Goal: Task Accomplishment & Management: Complete application form

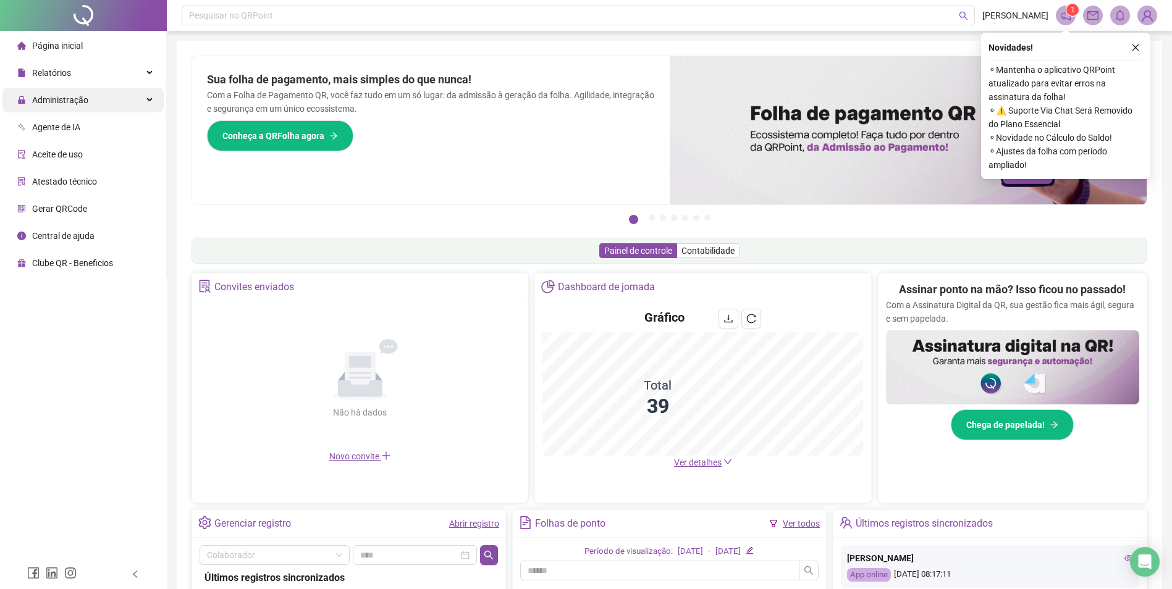
click at [78, 98] on span "Administração" at bounding box center [60, 100] width 56 height 10
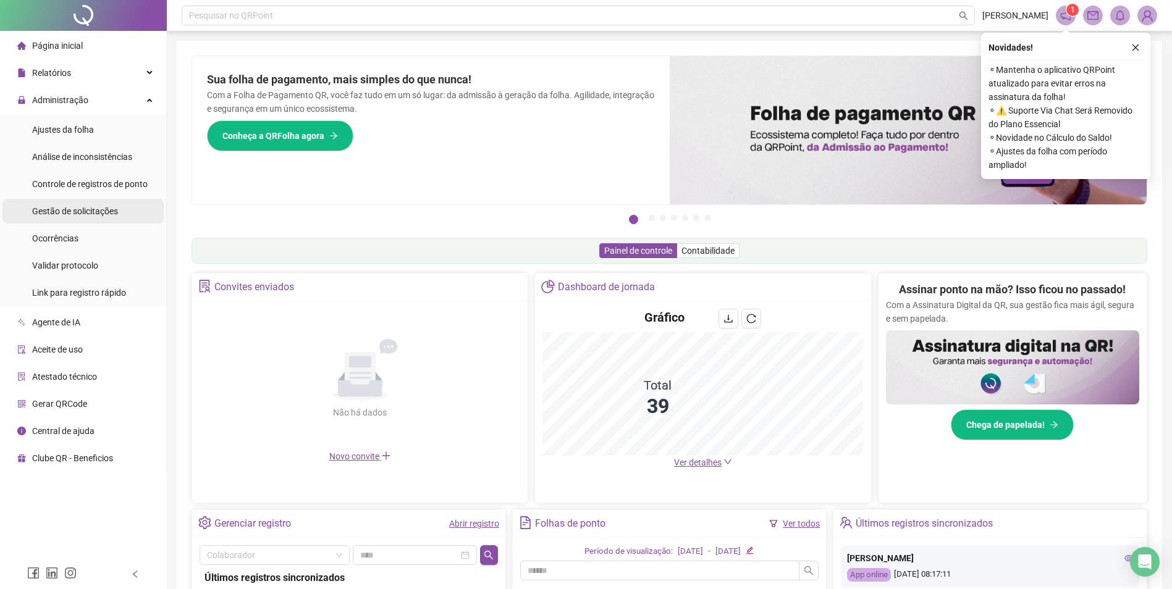
click at [78, 210] on span "Gestão de solicitações" at bounding box center [75, 211] width 86 height 10
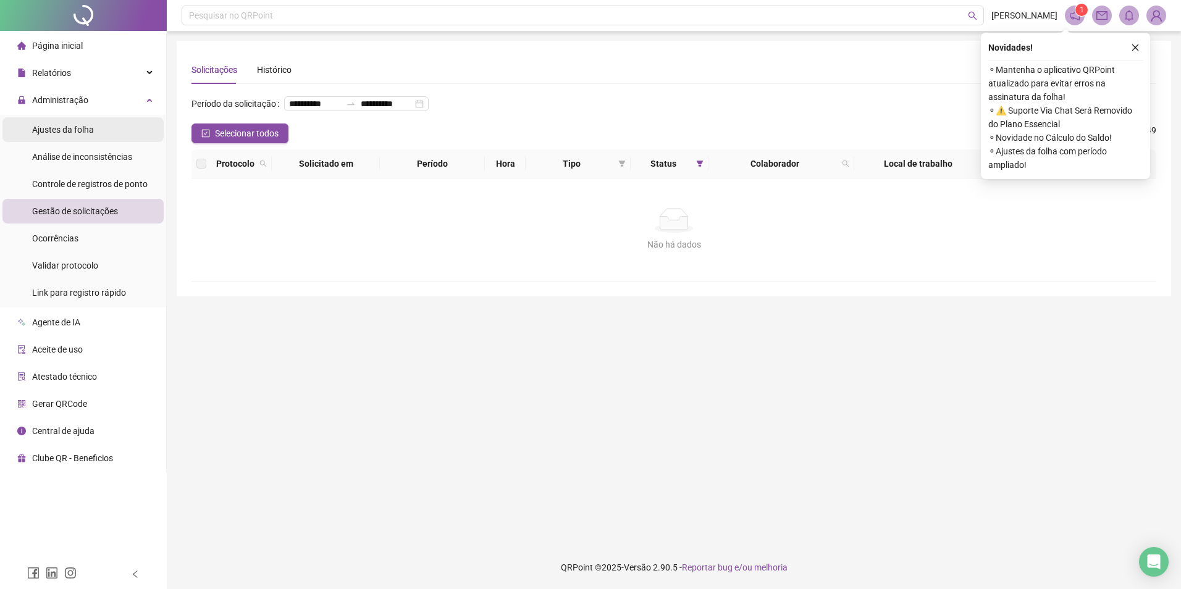
click at [78, 131] on span "Ajustes da folha" at bounding box center [63, 130] width 62 height 10
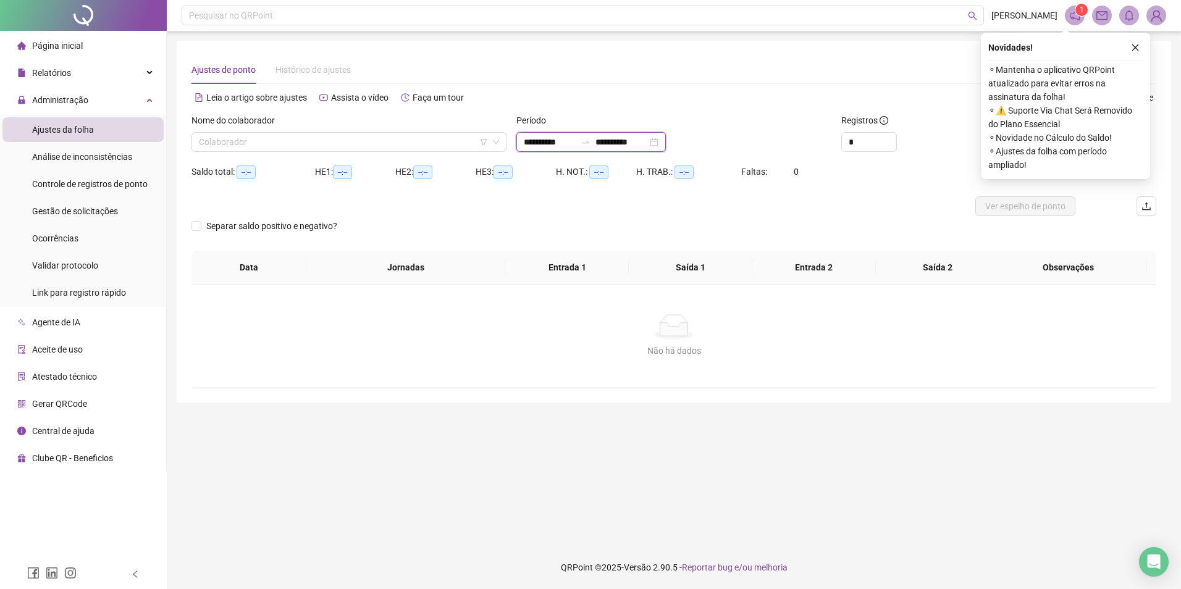
click at [563, 143] on input "**********" at bounding box center [550, 142] width 52 height 14
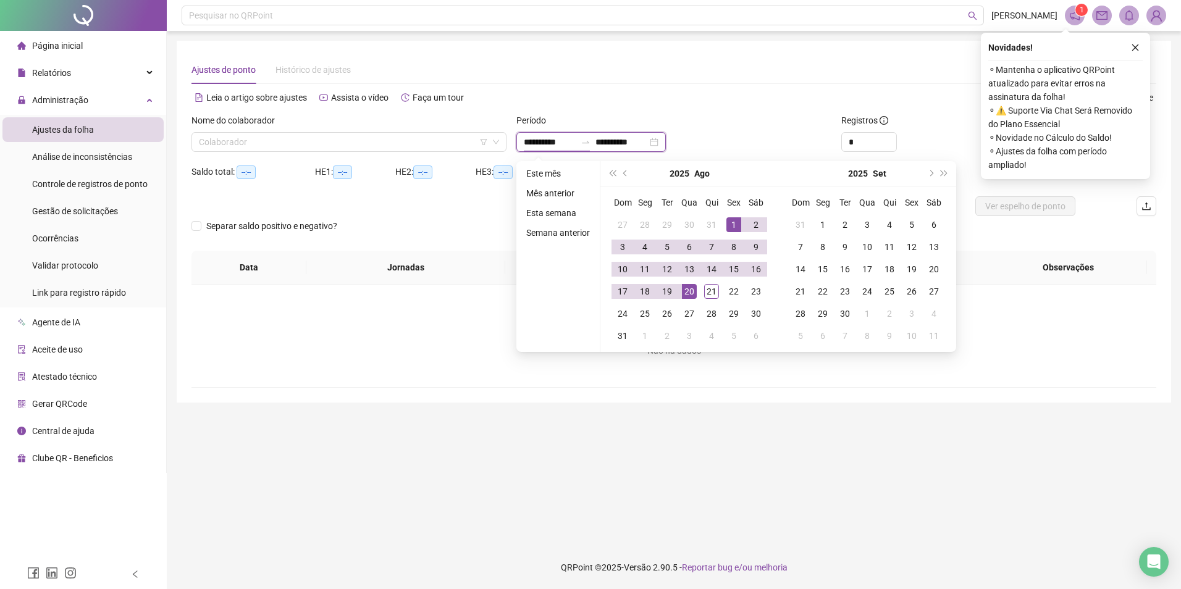
type input "**********"
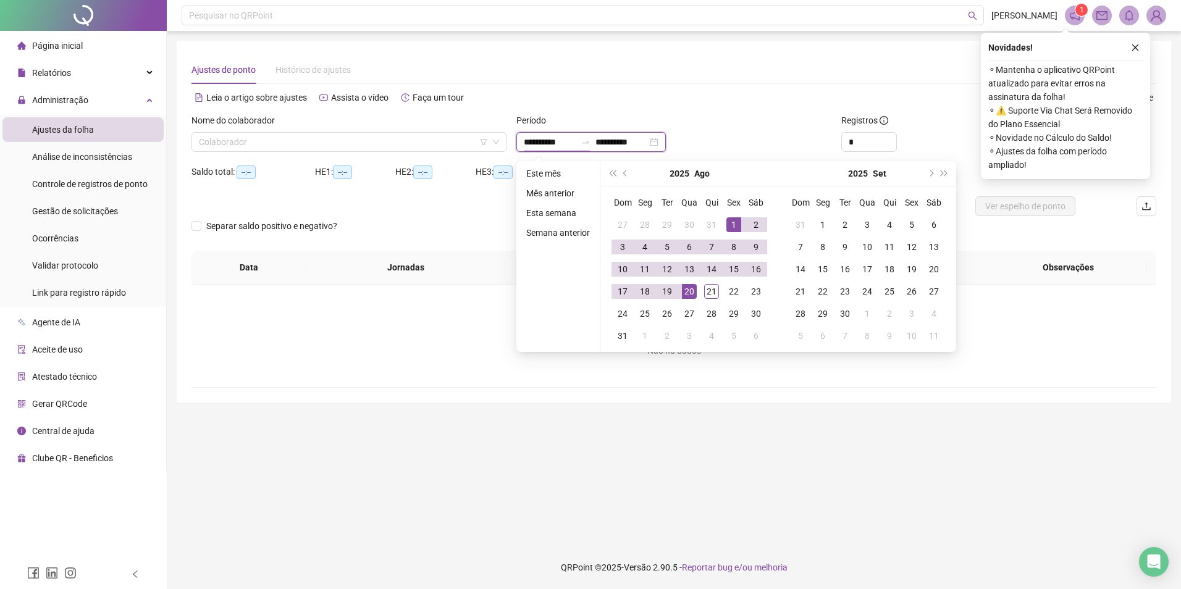
type input "**********"
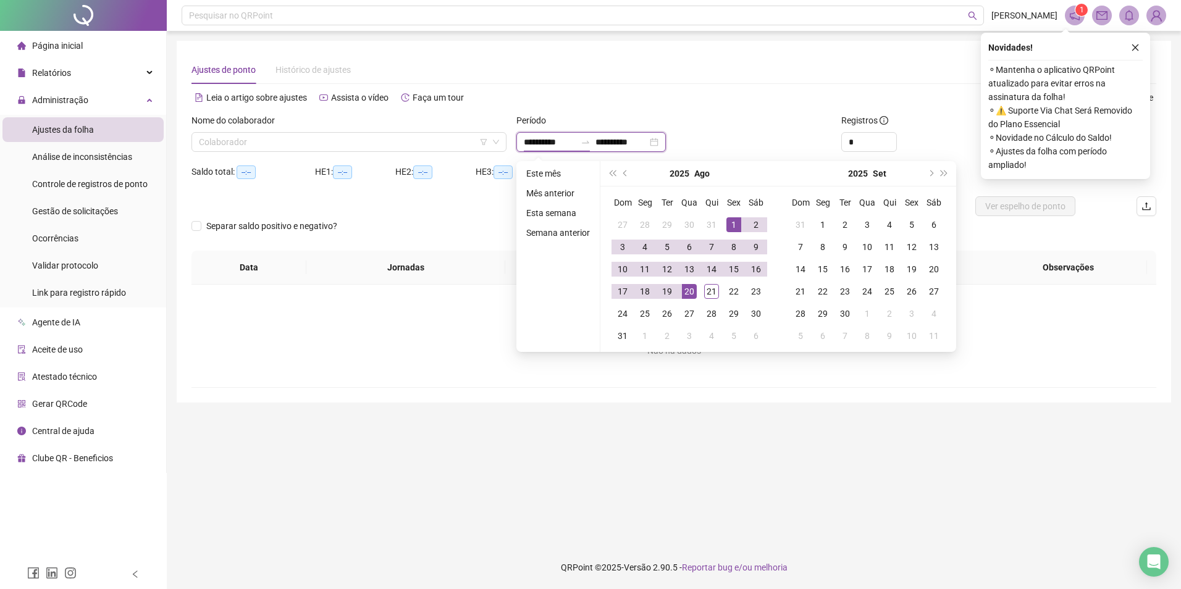
type input "**********"
click at [623, 171] on button "prev-year" at bounding box center [626, 173] width 14 height 25
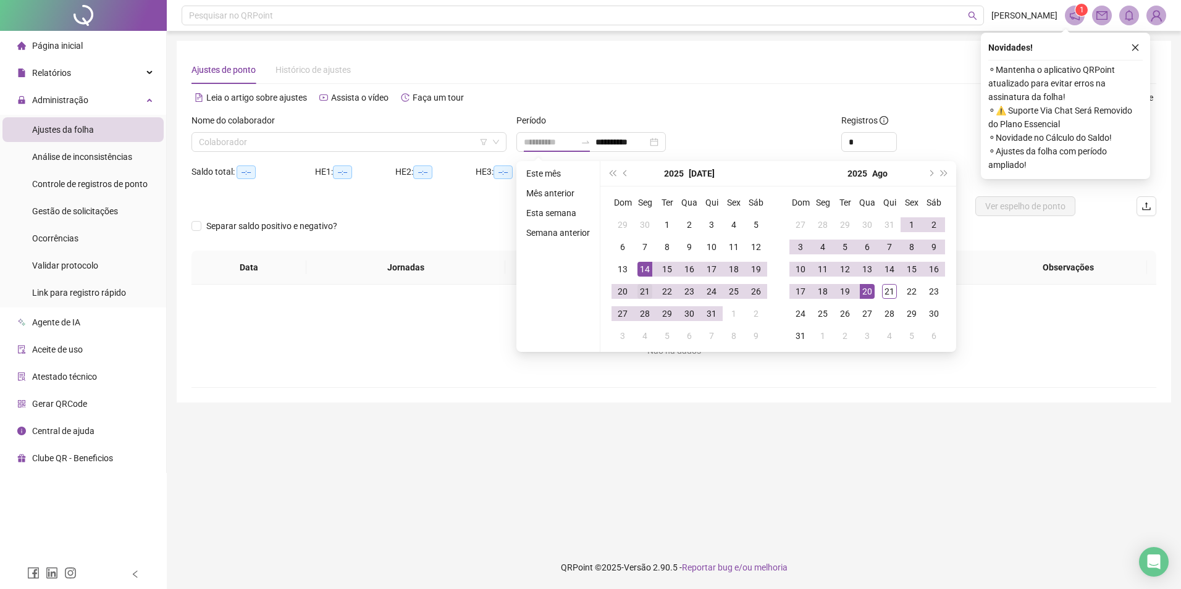
type input "**********"
click at [646, 295] on div "21" at bounding box center [645, 291] width 15 height 15
type input "**********"
click at [913, 295] on div "22" at bounding box center [912, 291] width 15 height 15
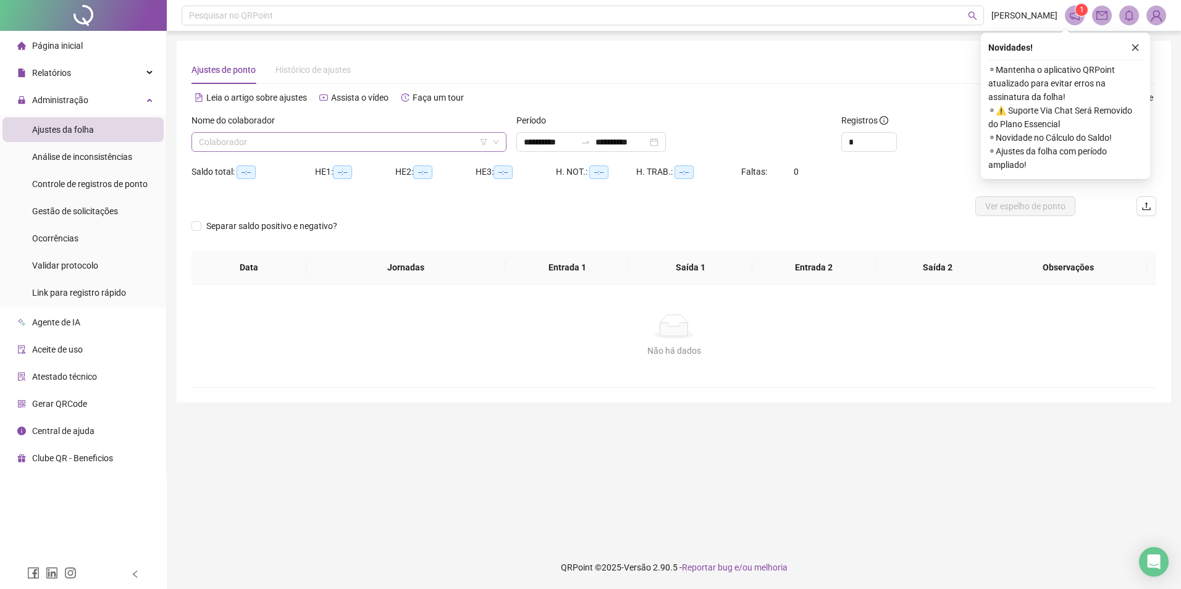
click at [350, 145] on input "search" at bounding box center [343, 142] width 289 height 19
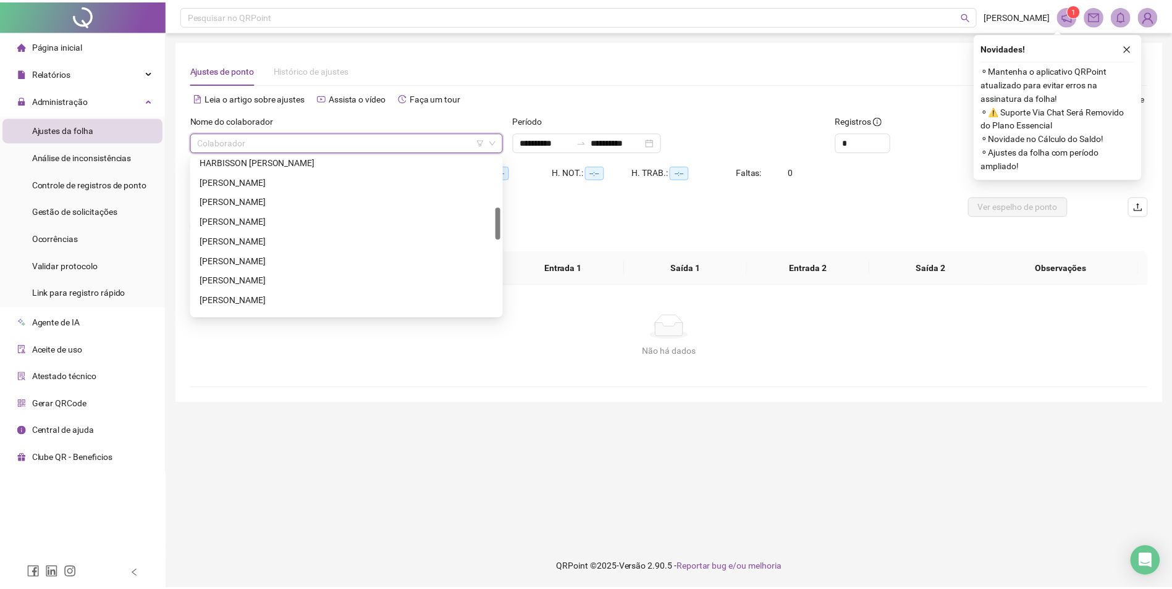
scroll to position [119, 0]
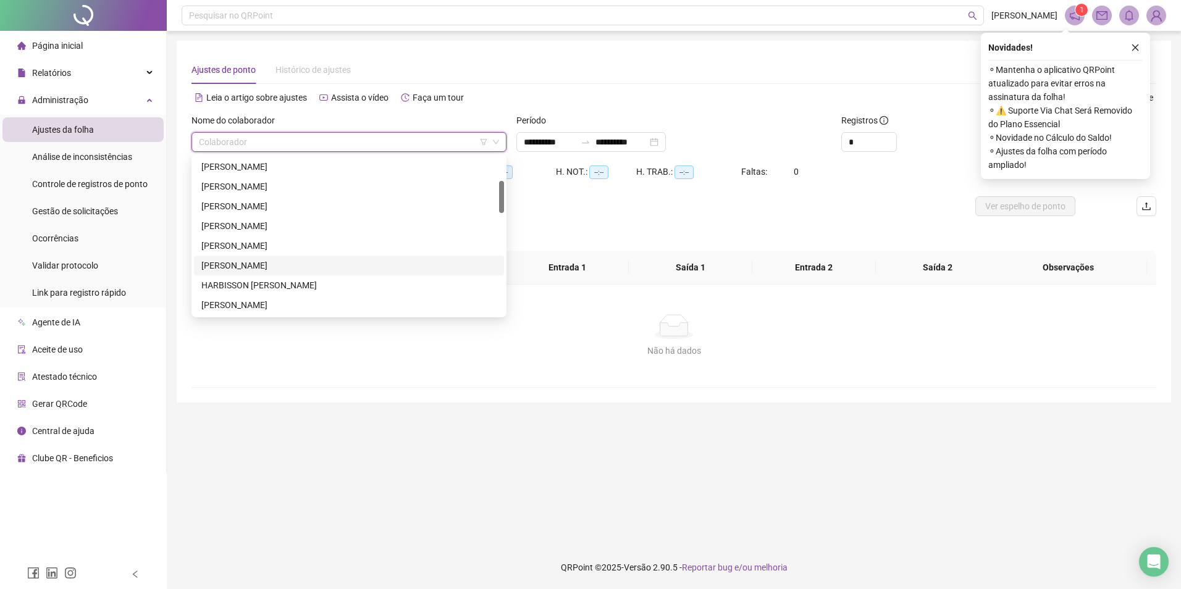
click at [263, 261] on div "[PERSON_NAME]" at bounding box center [348, 266] width 295 height 14
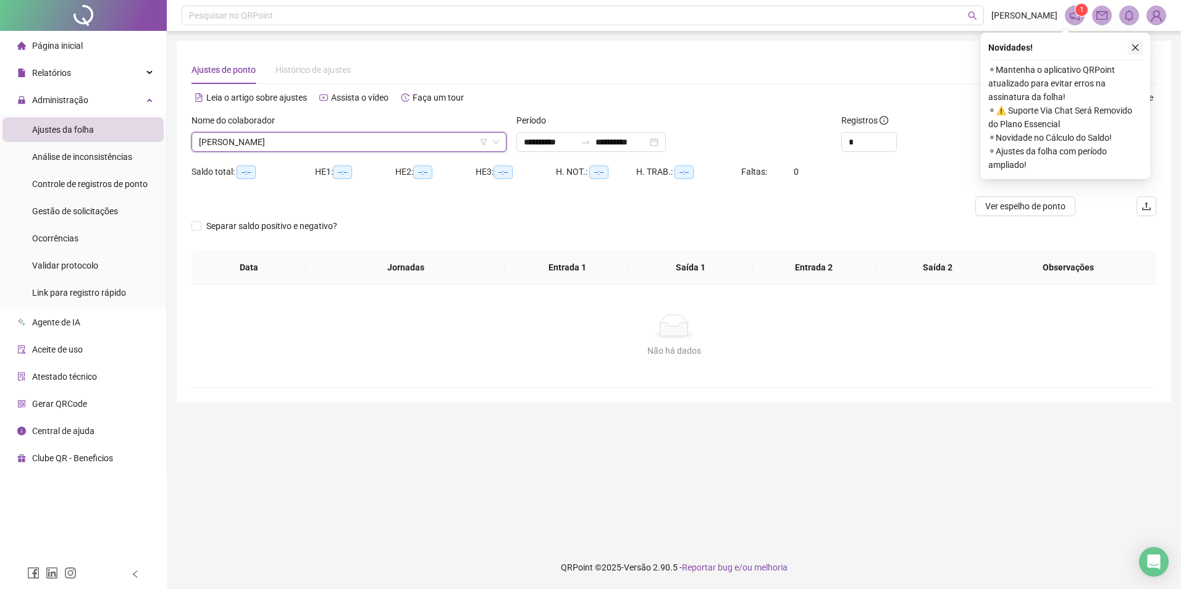
click at [1136, 44] on icon "close" at bounding box center [1135, 47] width 9 height 9
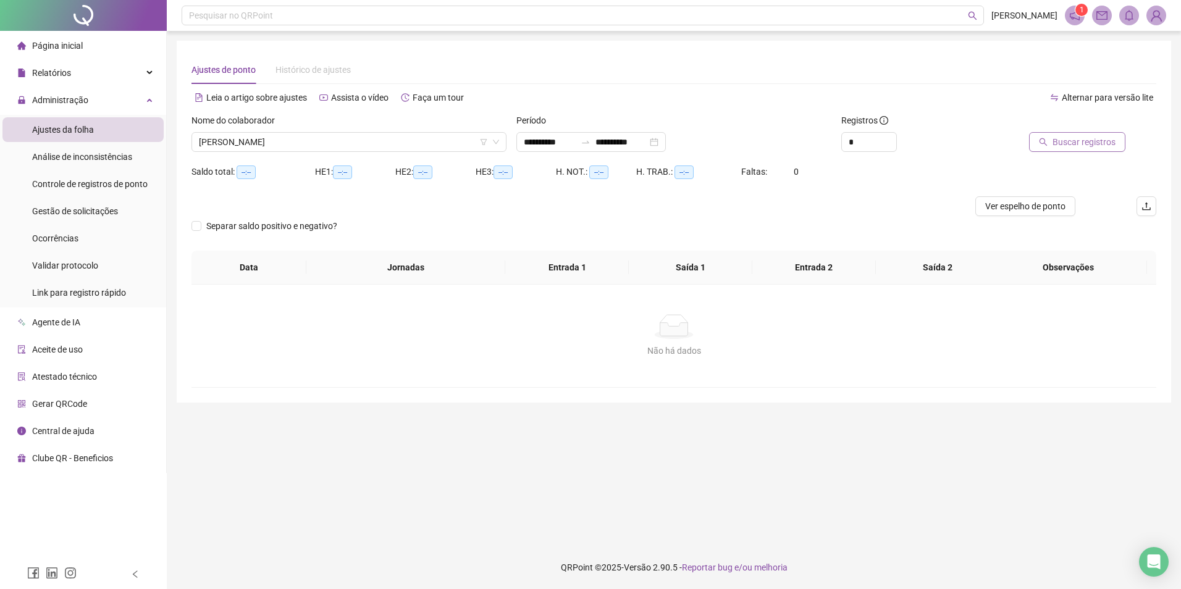
click at [1091, 146] on span "Buscar registros" at bounding box center [1084, 142] width 63 height 14
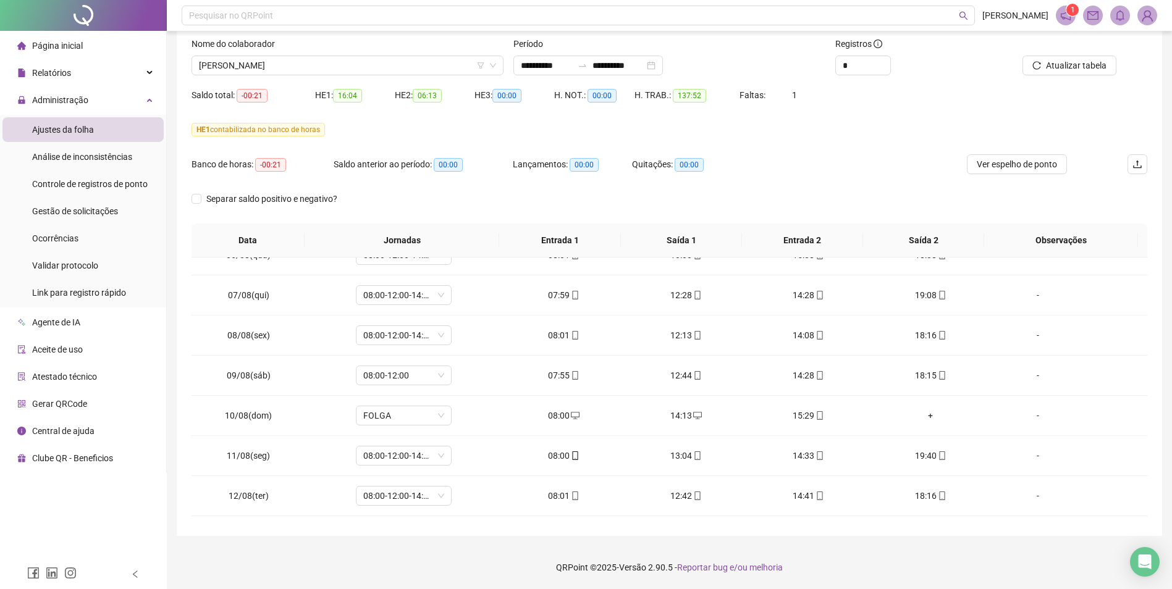
scroll to position [651, 0]
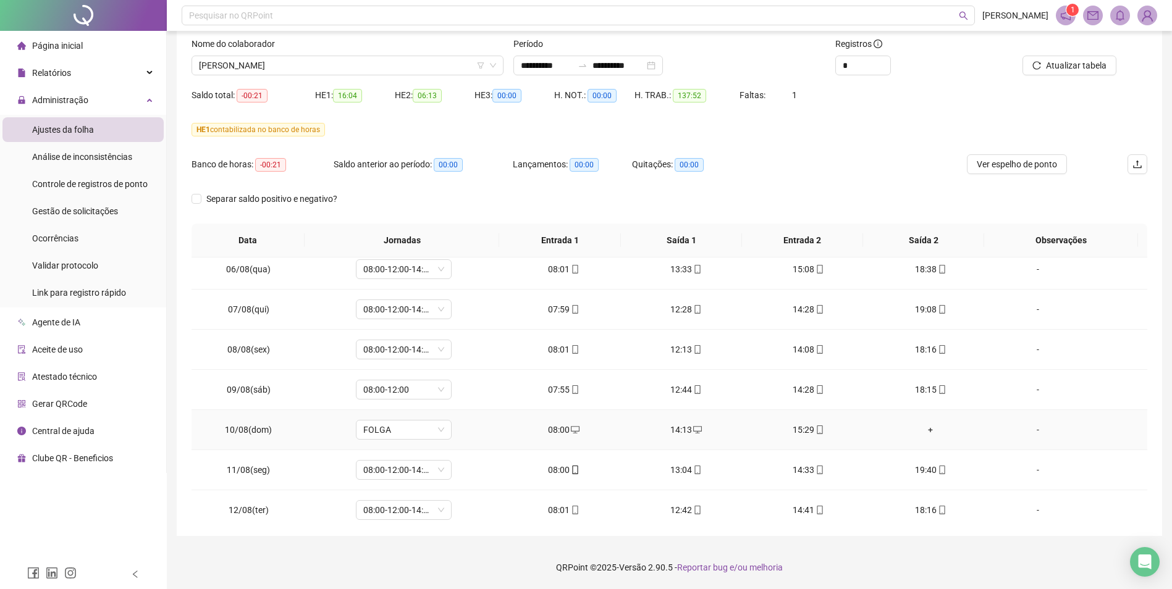
click at [682, 429] on div "14:13" at bounding box center [686, 430] width 103 height 14
type input "**********"
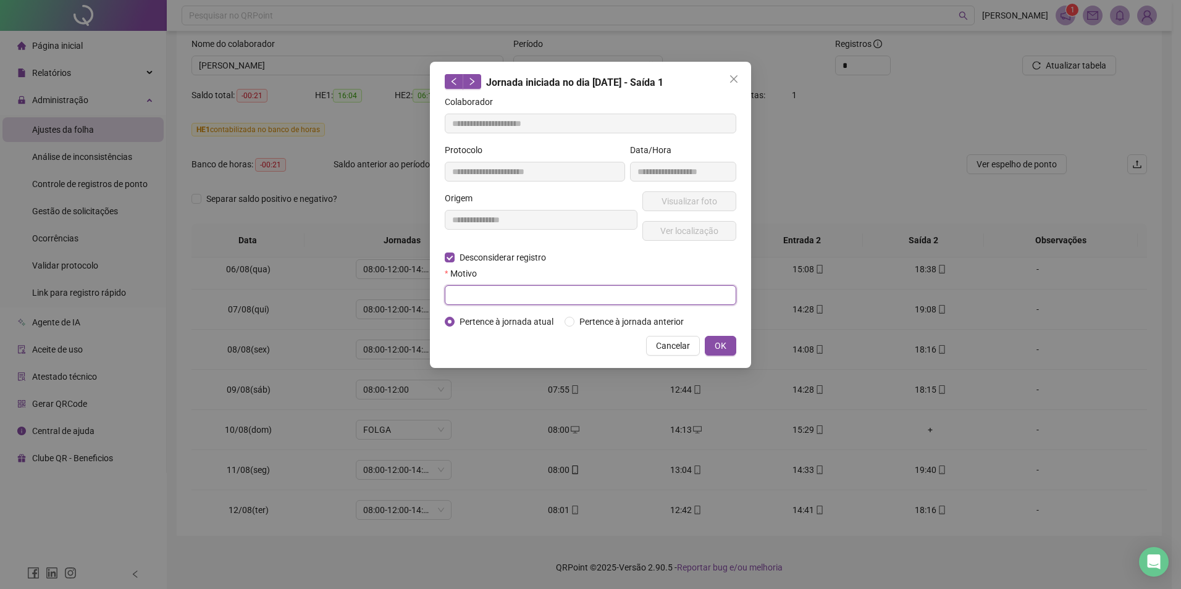
click at [496, 292] on input "text" at bounding box center [591, 295] width 292 height 20
type input "**********"
click at [727, 348] on button "OK" at bounding box center [721, 346] width 32 height 20
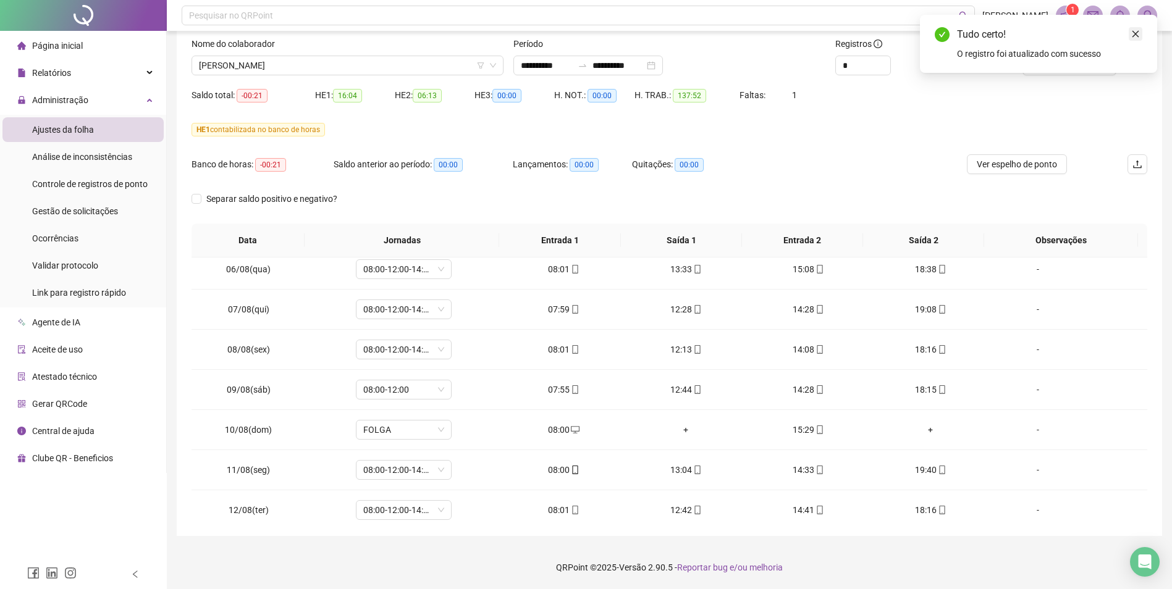
click at [1136, 32] on icon "close" at bounding box center [1135, 34] width 9 height 9
click at [1087, 69] on span "Atualizar tabela" at bounding box center [1076, 66] width 61 height 14
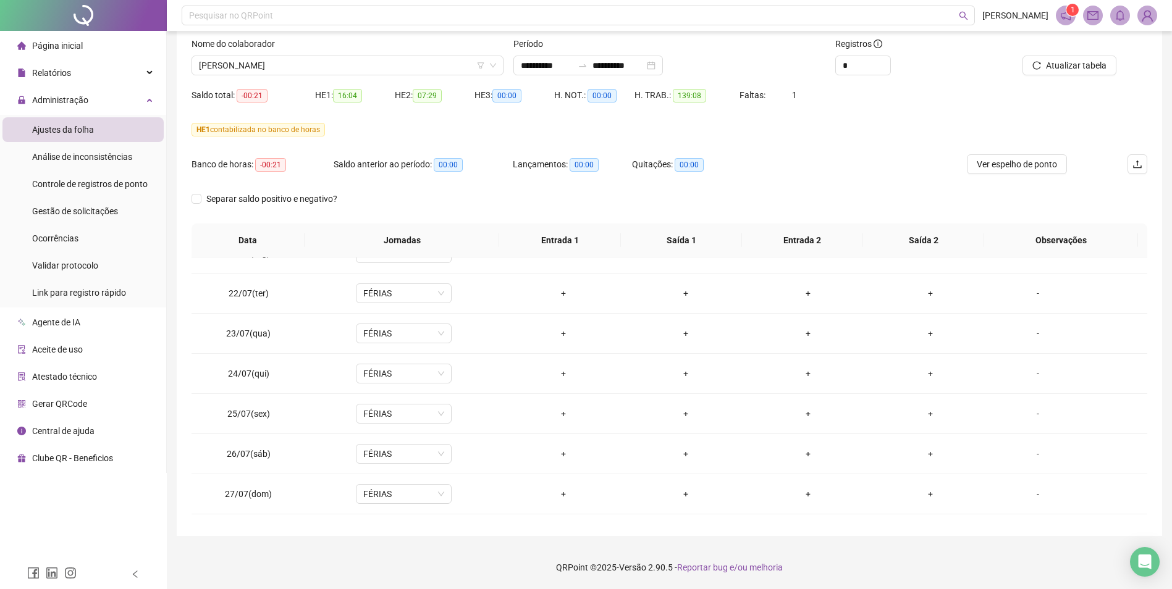
scroll to position [0, 0]
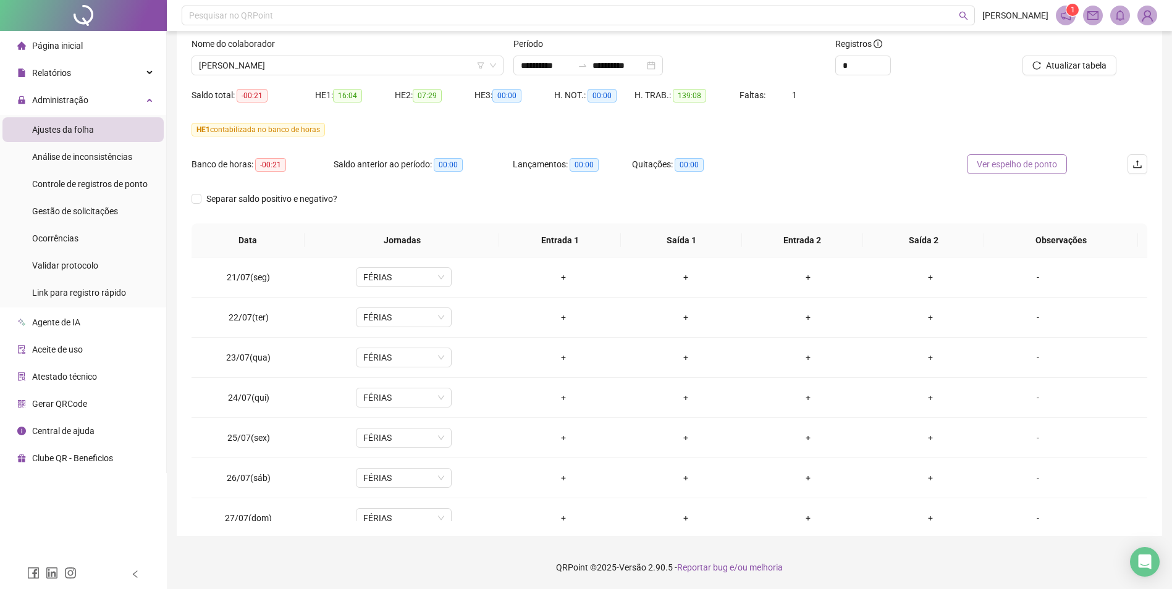
click at [1018, 166] on span "Ver espelho de ponto" at bounding box center [1017, 165] width 80 height 14
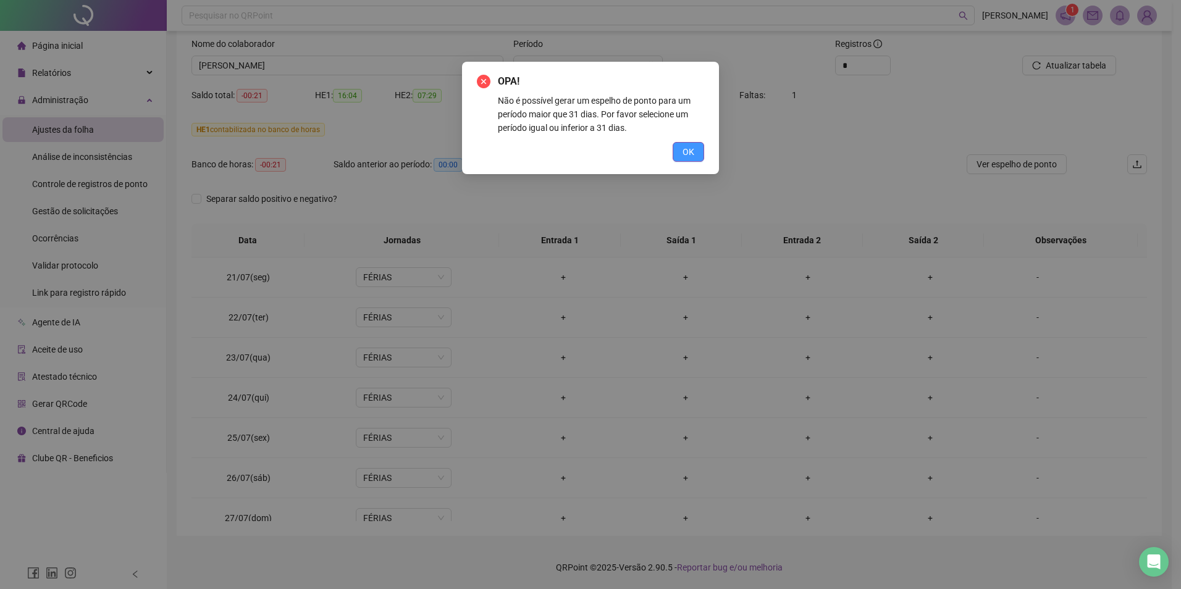
click at [688, 159] on button "OK" at bounding box center [689, 152] width 32 height 20
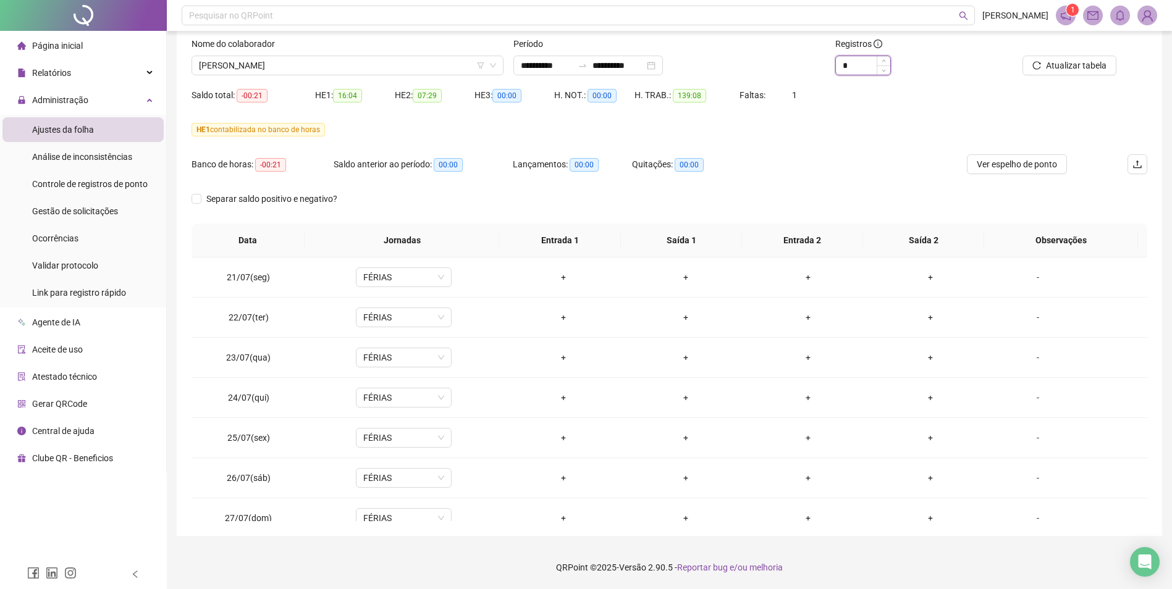
click at [851, 67] on input "*" at bounding box center [863, 65] width 54 height 19
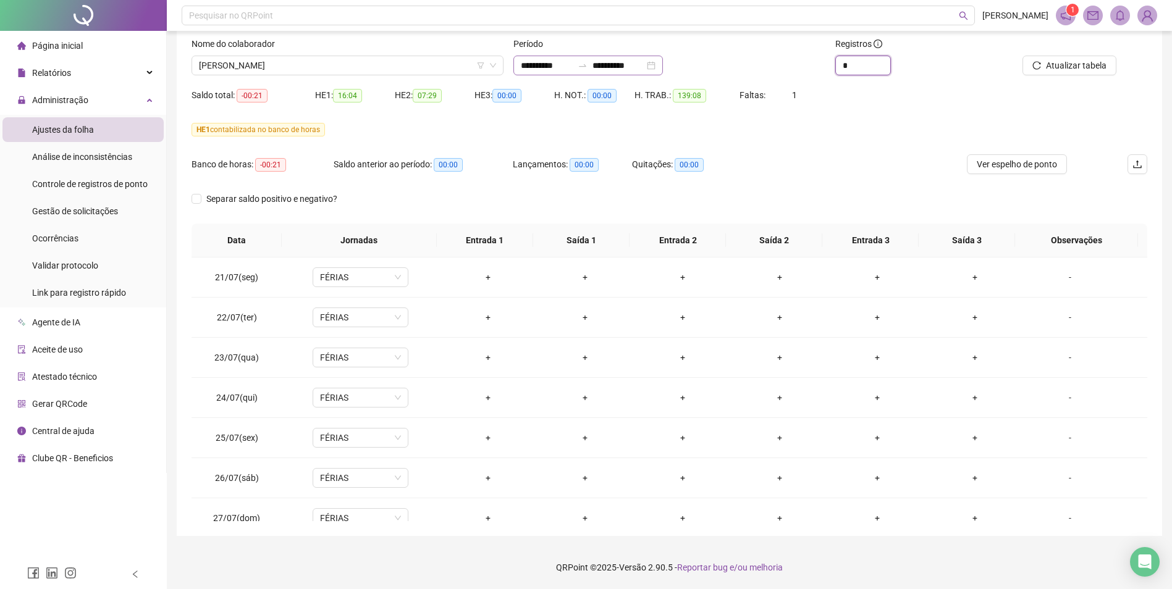
type input "*"
click at [626, 64] on input "**********" at bounding box center [619, 66] width 52 height 14
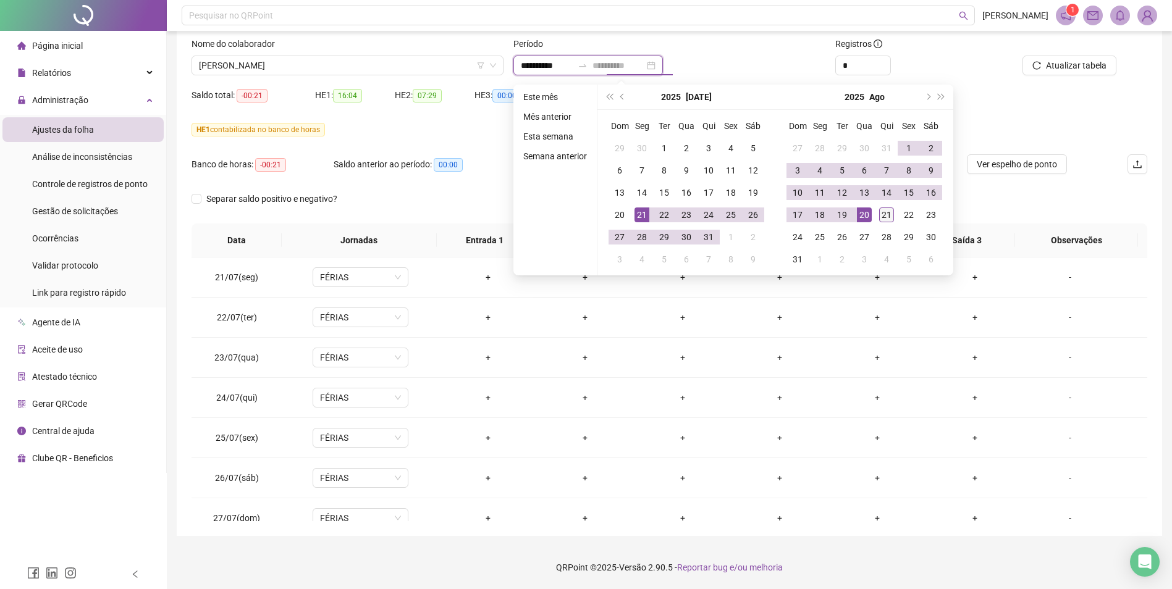
type input "**********"
click at [886, 214] on div "21" at bounding box center [886, 215] width 15 height 15
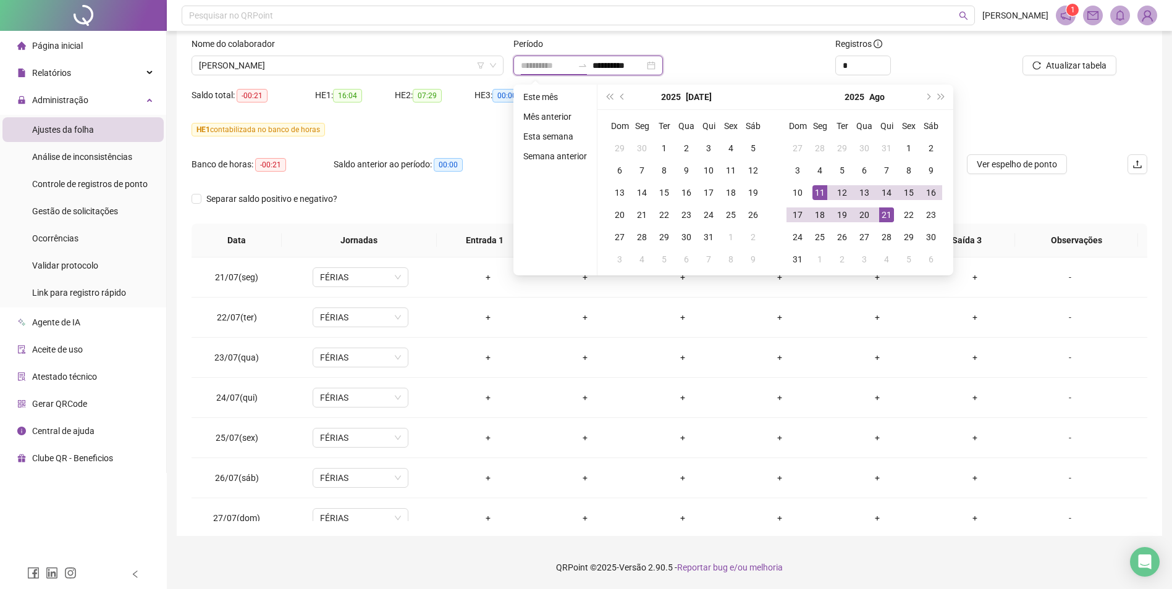
type input "**********"
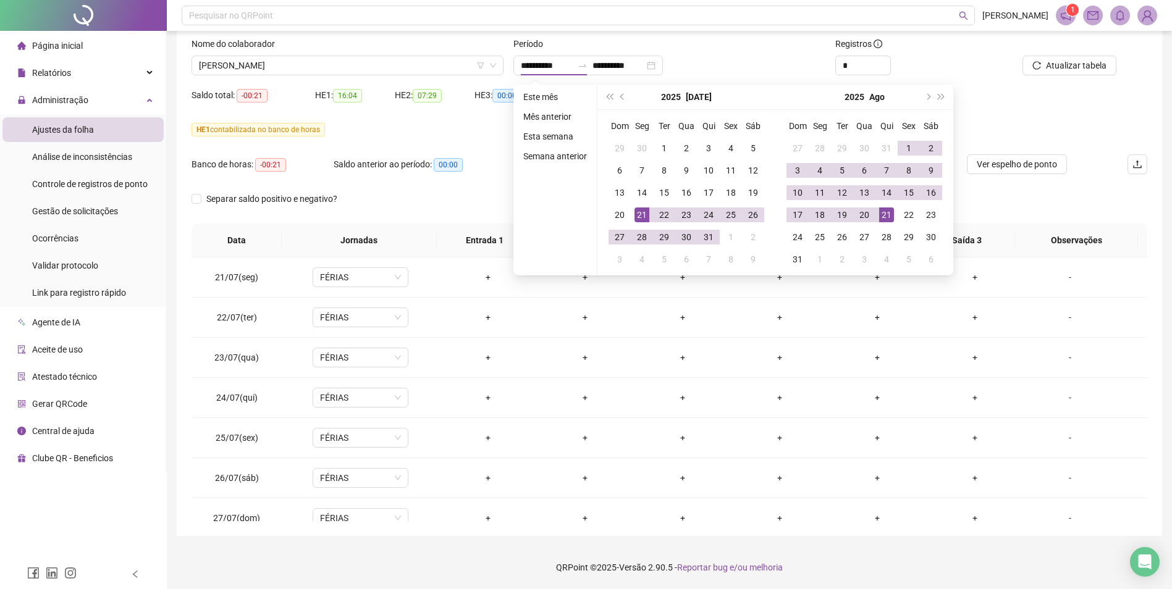
click at [749, 49] on div "Período" at bounding box center [669, 46] width 312 height 19
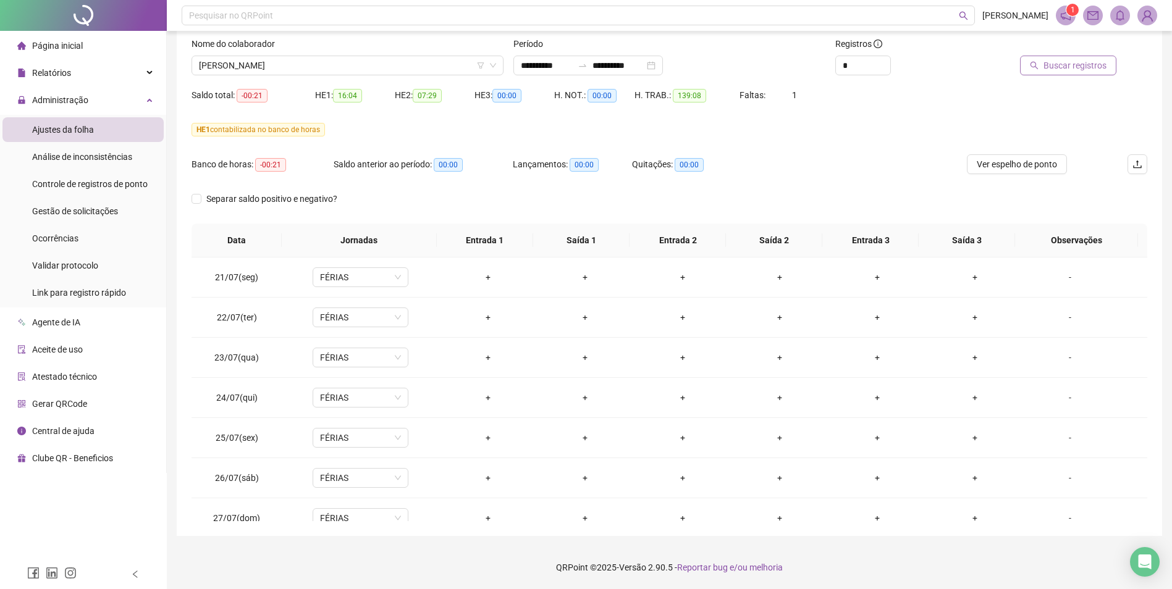
click at [1076, 67] on span "Buscar registros" at bounding box center [1075, 66] width 63 height 14
click at [1027, 170] on span "Ver espelho de ponto" at bounding box center [1017, 165] width 80 height 14
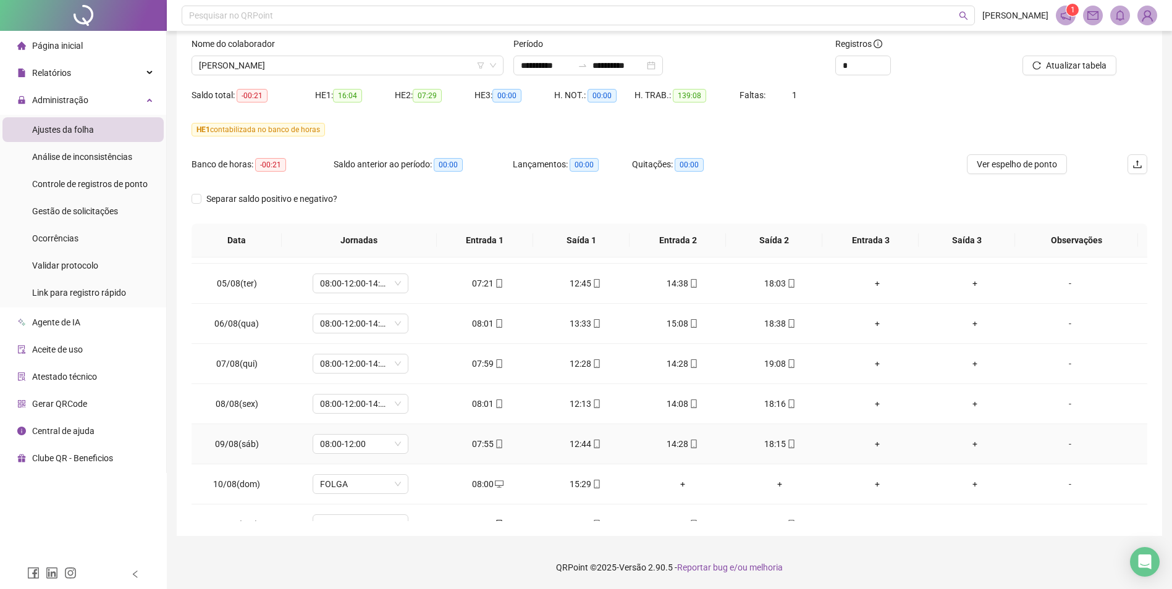
scroll to position [618, 0]
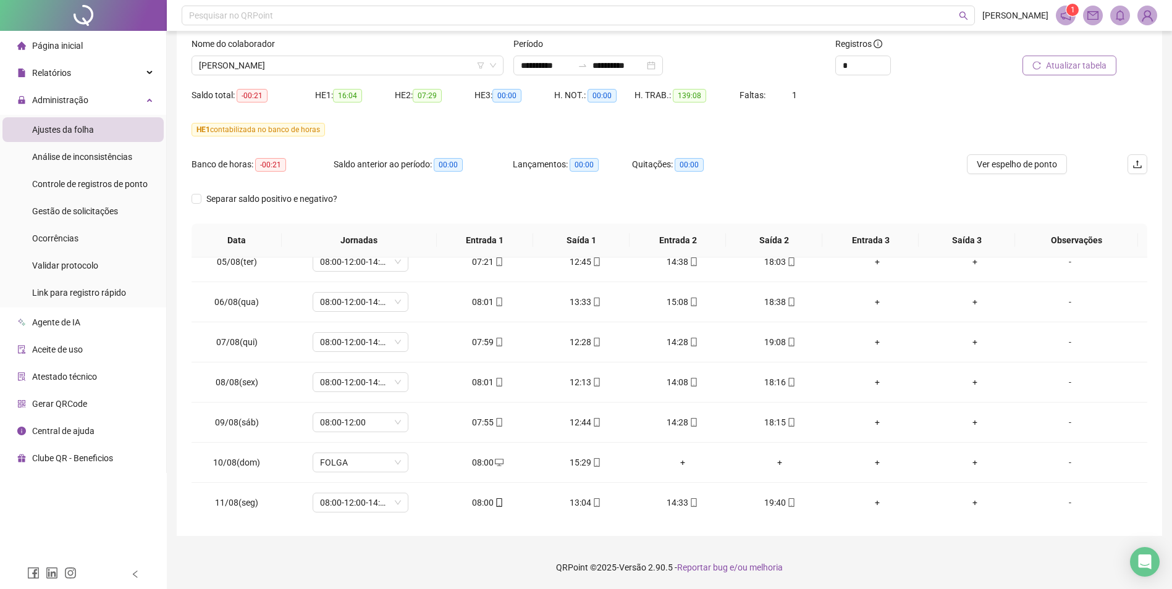
click at [1091, 66] on span "Atualizar tabela" at bounding box center [1076, 66] width 61 height 14
drag, startPoint x: 193, startPoint y: 93, endPoint x: 279, endPoint y: 96, distance: 85.9
click at [279, 96] on div "Saldo total: -00:21" at bounding box center [254, 95] width 124 height 14
copy div "Saldo total: -00:21"
click at [1084, 65] on span "Atualizar tabela" at bounding box center [1076, 66] width 61 height 14
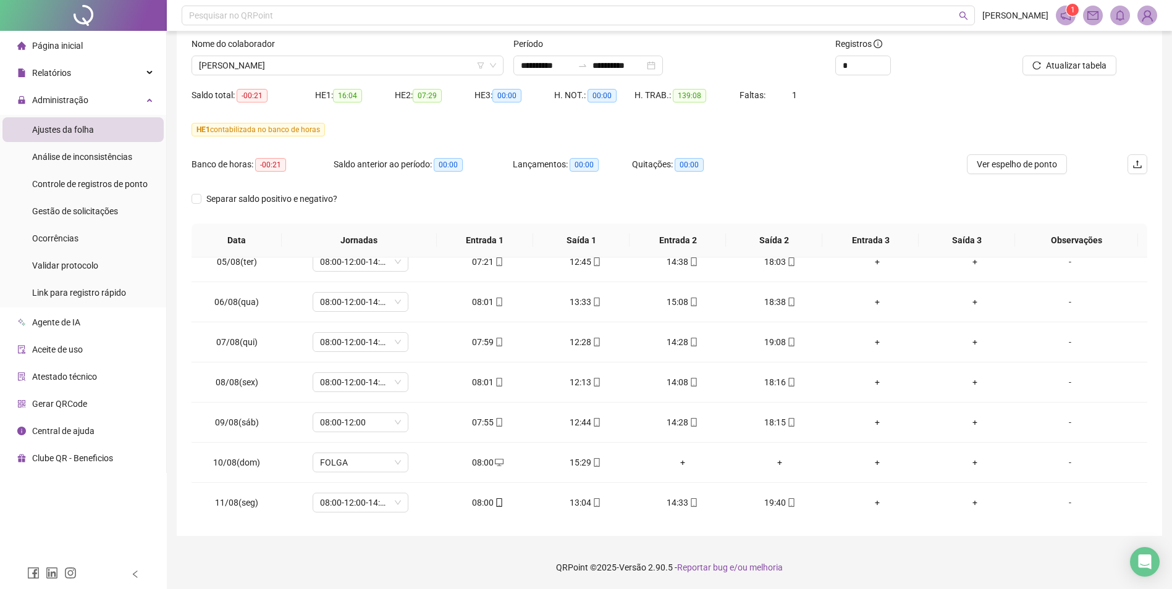
click at [847, 163] on div "Banco de horas: -00:21 Saldo anterior ao período: 00:00 Lançamentos: 00:00 Quit…" at bounding box center [550, 171] width 717 height 35
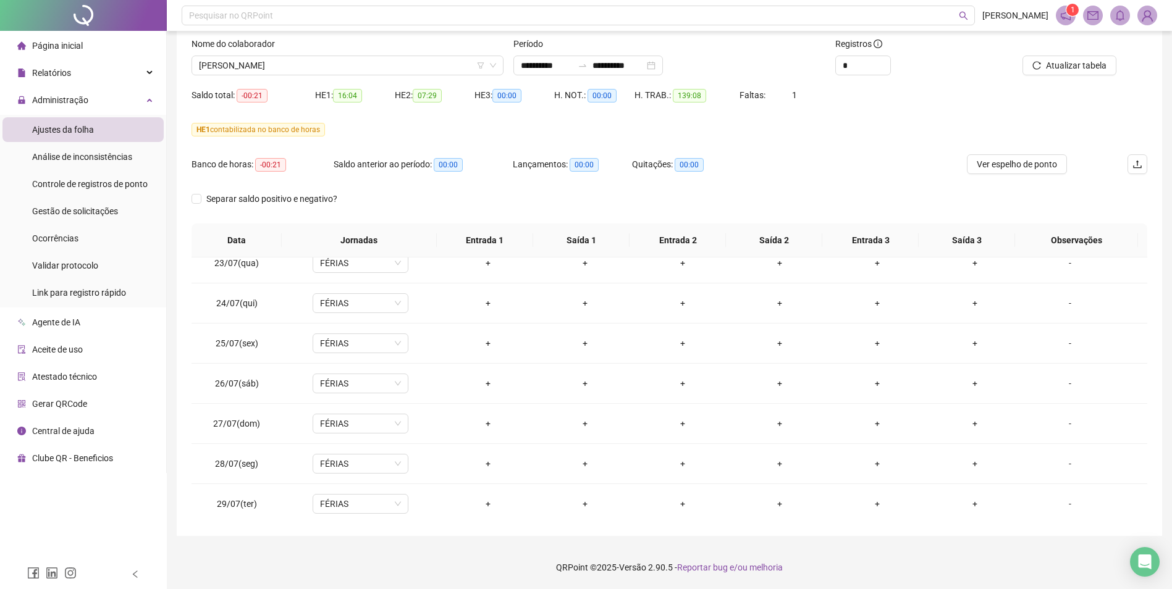
scroll to position [0, 0]
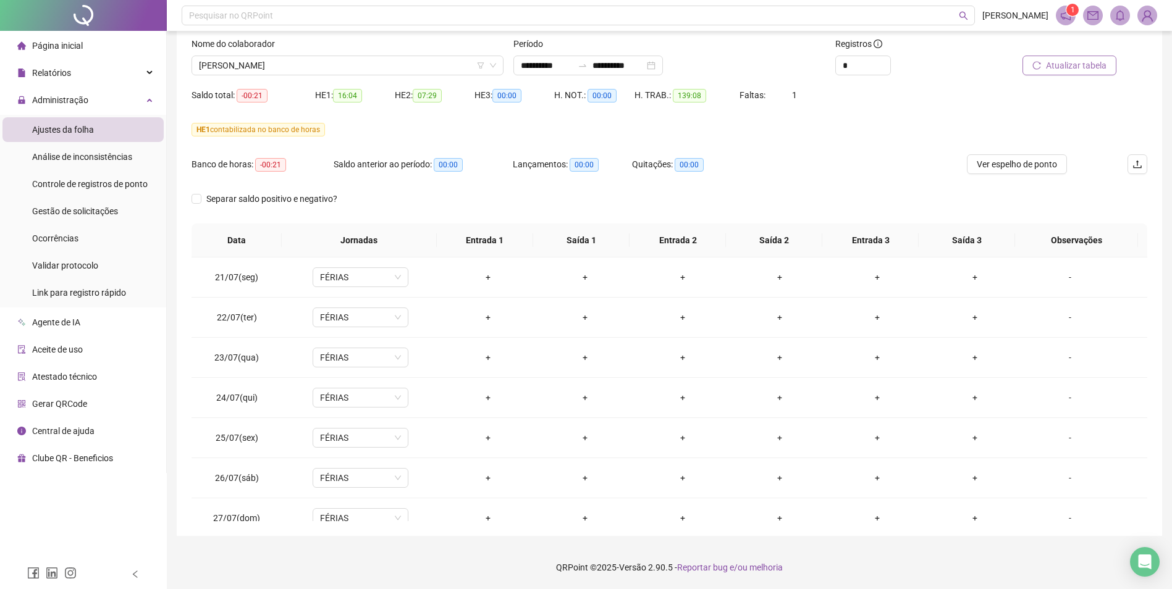
click at [1102, 67] on span "Atualizar tabela" at bounding box center [1076, 66] width 61 height 14
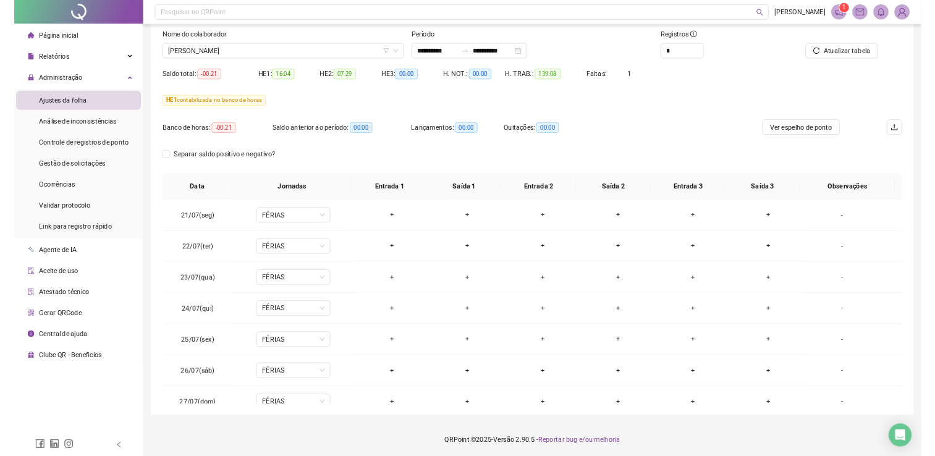
scroll to position [76, 0]
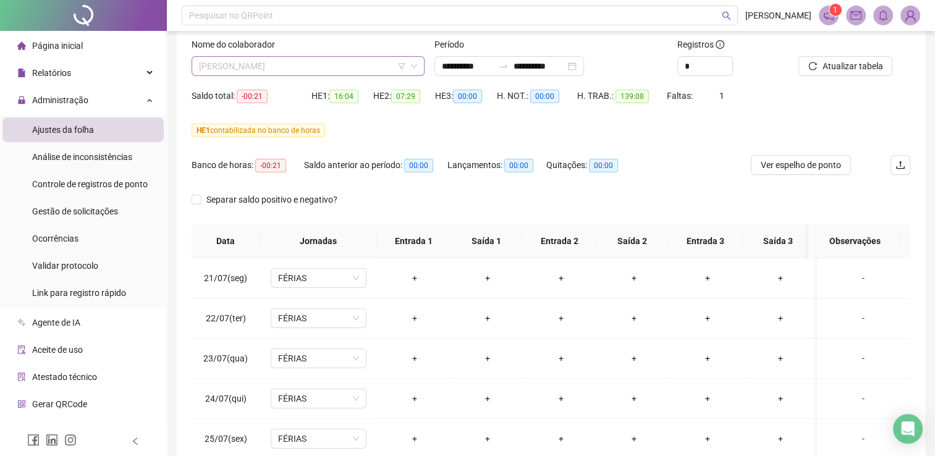
click at [347, 65] on span "[PERSON_NAME]" at bounding box center [308, 66] width 218 height 19
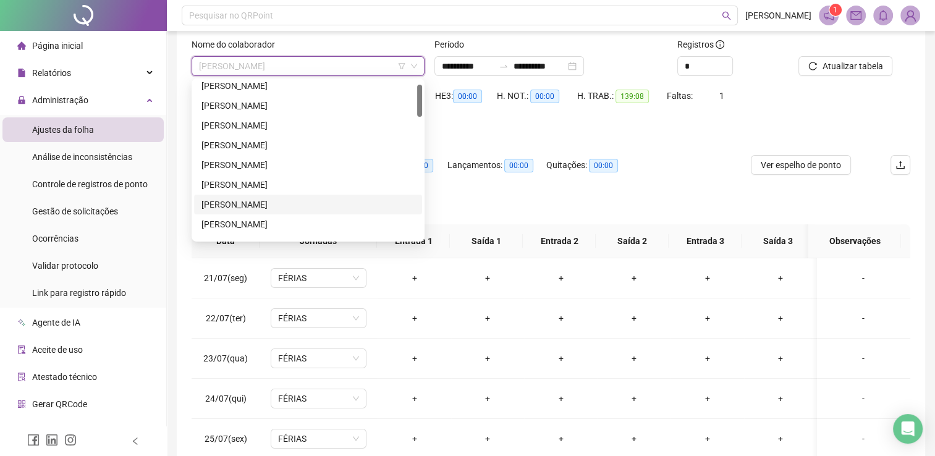
scroll to position [0, 0]
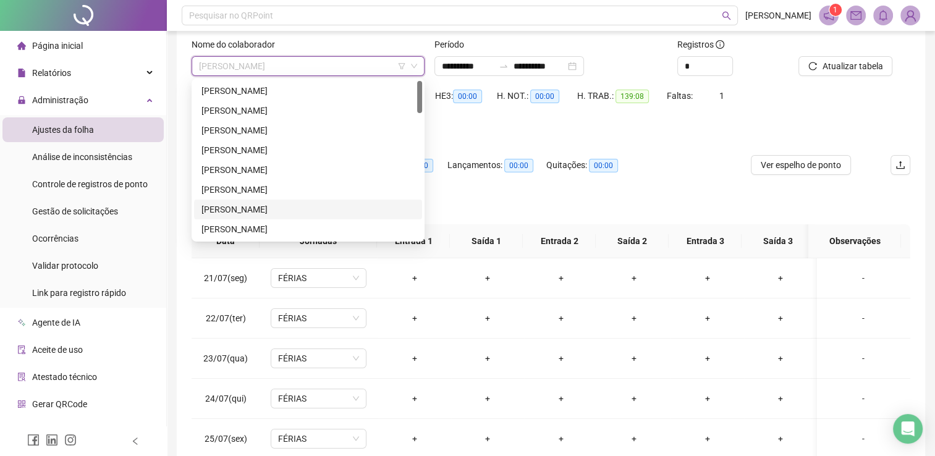
drag, startPoint x: 420, startPoint y: 122, endPoint x: 420, endPoint y: 90, distance: 31.5
click at [420, 90] on div at bounding box center [419, 97] width 5 height 32
click at [319, 90] on div "[PERSON_NAME]" at bounding box center [307, 91] width 213 height 14
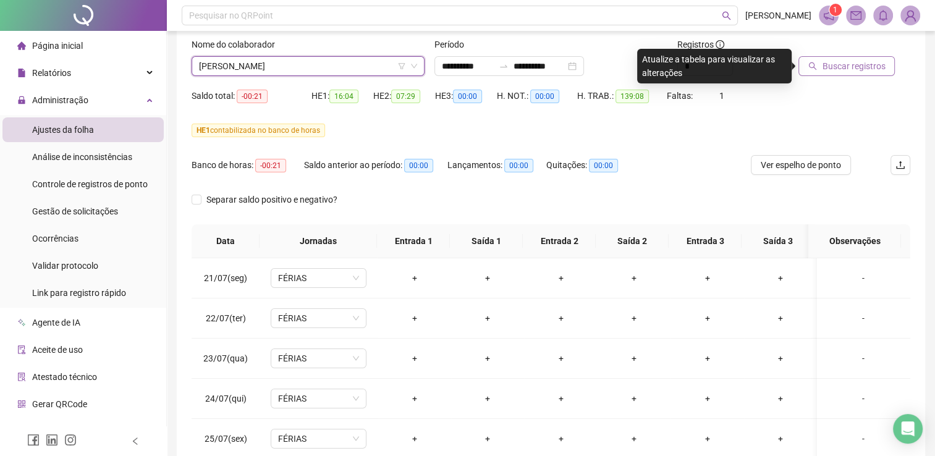
click at [867, 69] on span "Buscar registros" at bounding box center [853, 66] width 63 height 14
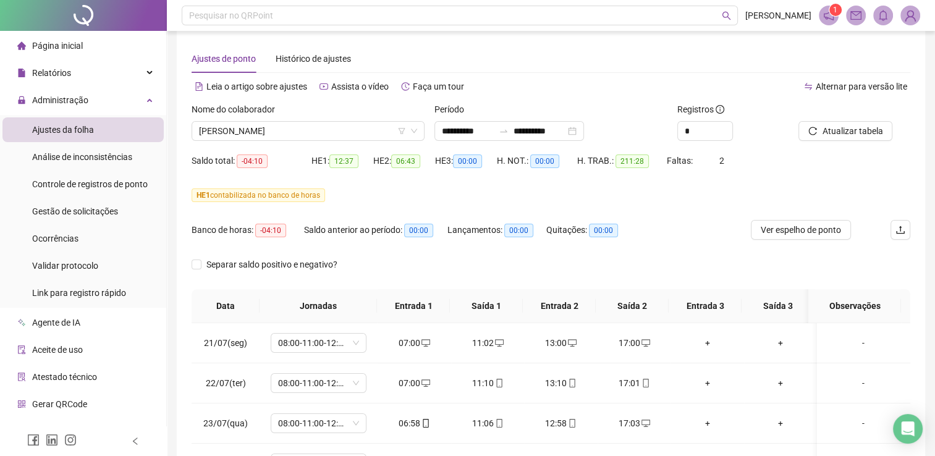
scroll to position [9, 0]
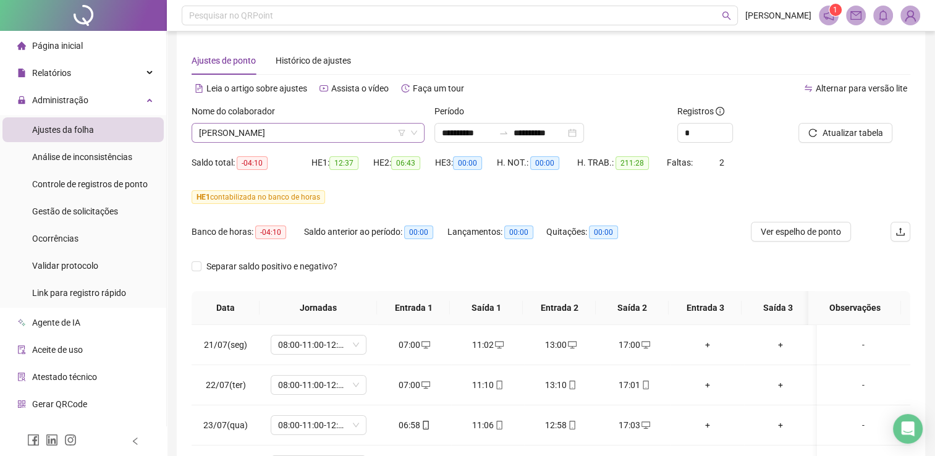
click at [413, 129] on icon "down" at bounding box center [413, 132] width 7 height 7
click at [332, 131] on span "[PERSON_NAME]" at bounding box center [308, 133] width 218 height 19
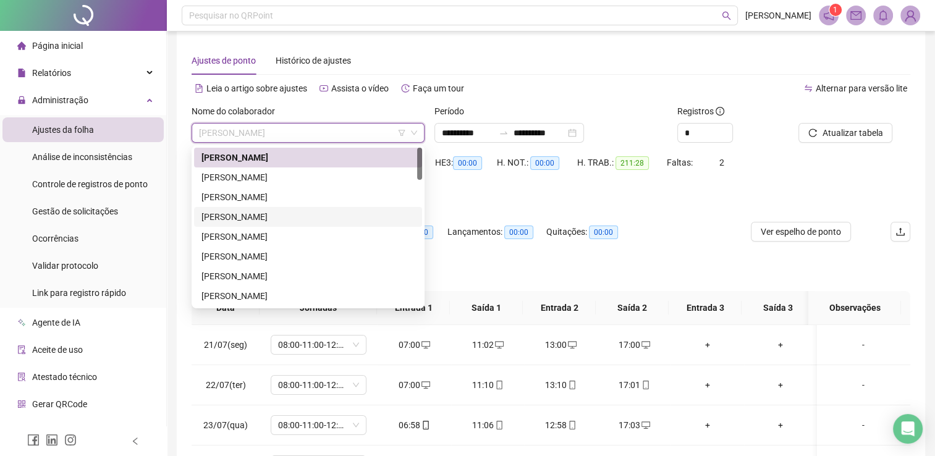
click at [271, 217] on div "[PERSON_NAME]" at bounding box center [307, 217] width 213 height 14
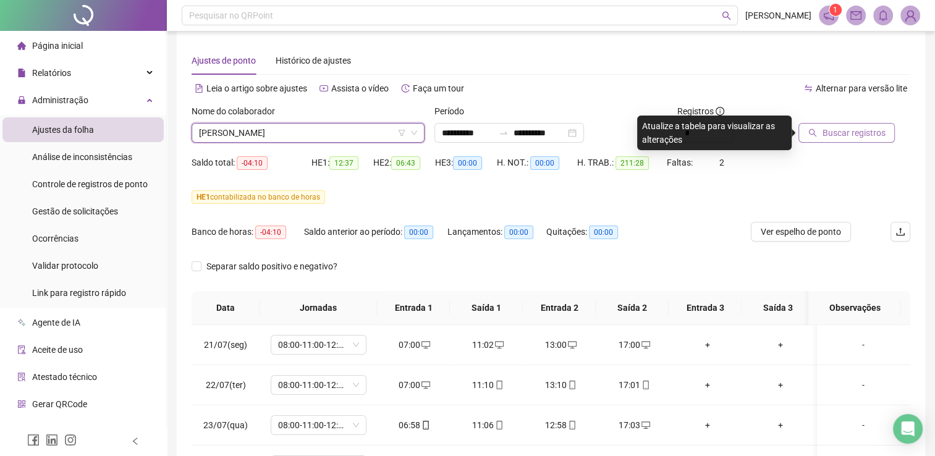
click at [866, 137] on span "Buscar registros" at bounding box center [853, 133] width 63 height 14
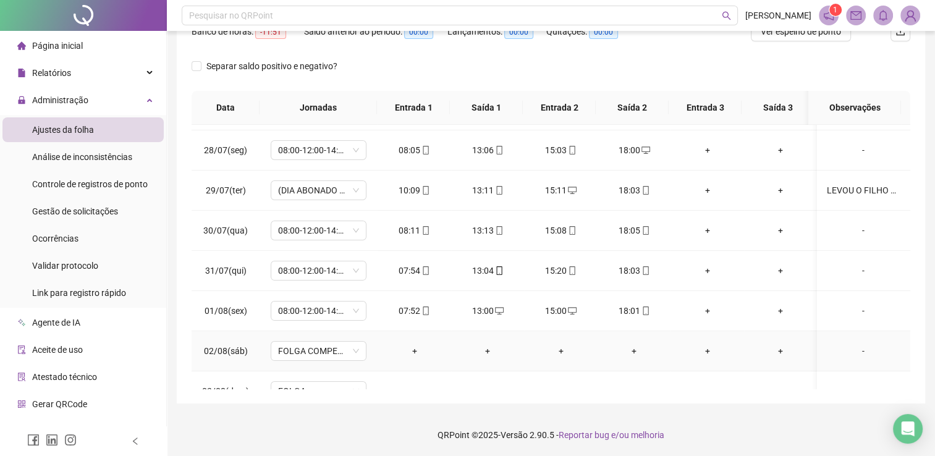
scroll to position [247, 0]
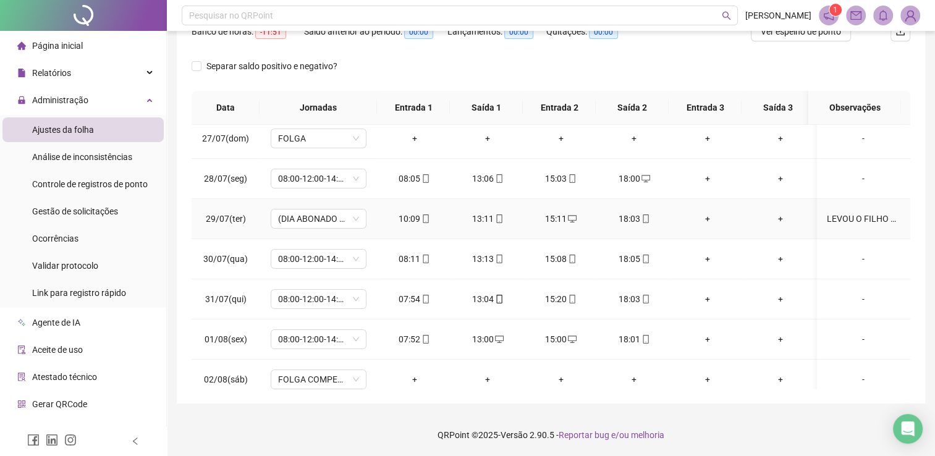
click at [859, 218] on div "LEVOU O FILHO PARA UMA CONSULTA MÉDICA - APRESENTOU ATESTADO DE COMPARECIMENTO" at bounding box center [863, 219] width 73 height 14
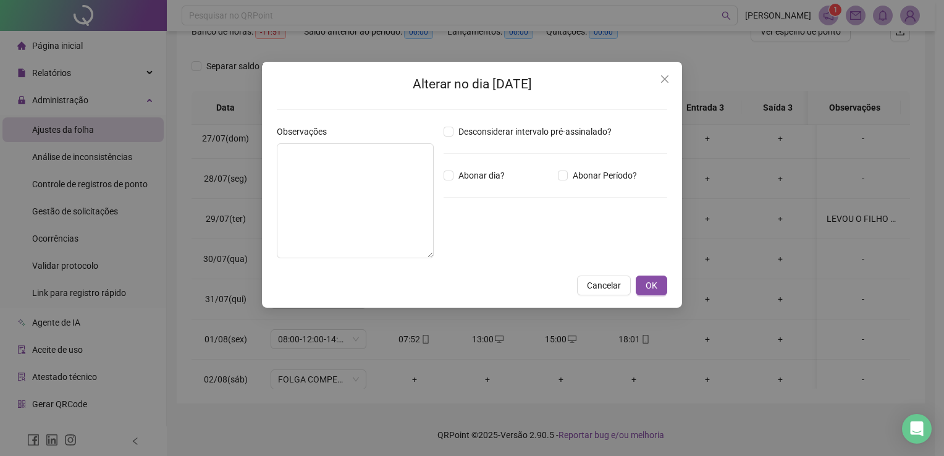
type textarea "**********"
type input "*****"
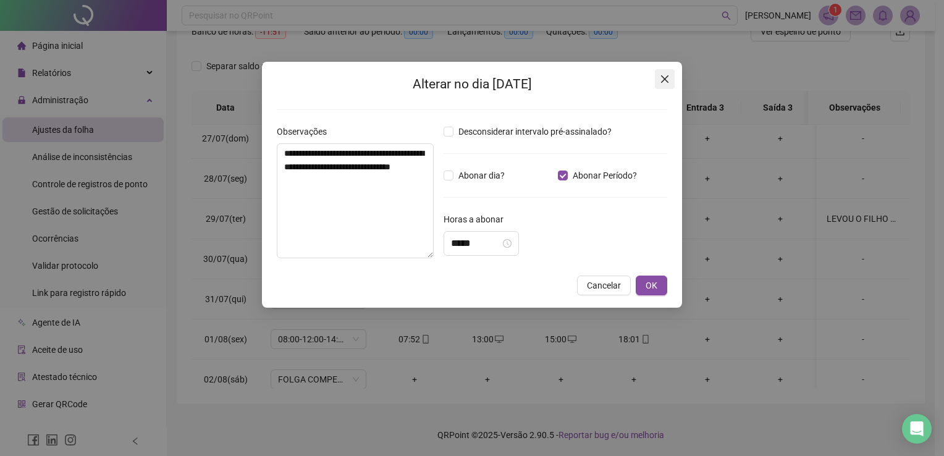
click at [667, 80] on icon "close" at bounding box center [665, 79] width 10 height 10
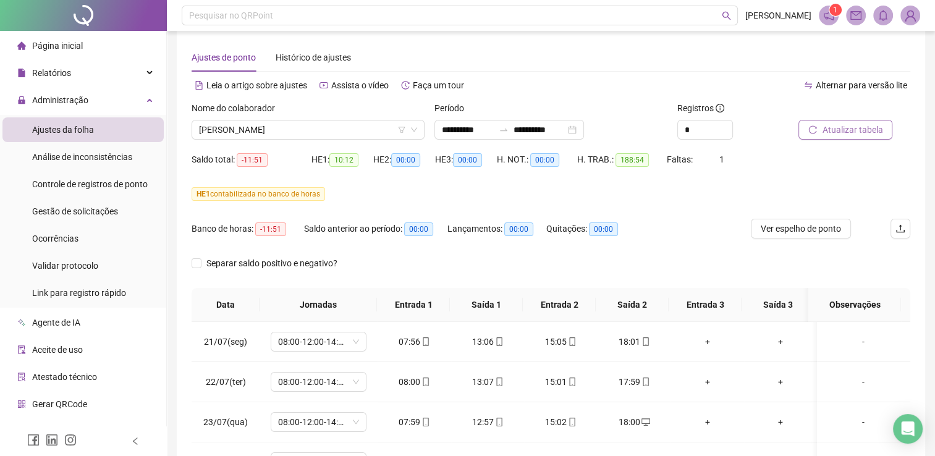
scroll to position [11, 0]
click at [305, 134] on span "[PERSON_NAME]" at bounding box center [308, 131] width 218 height 19
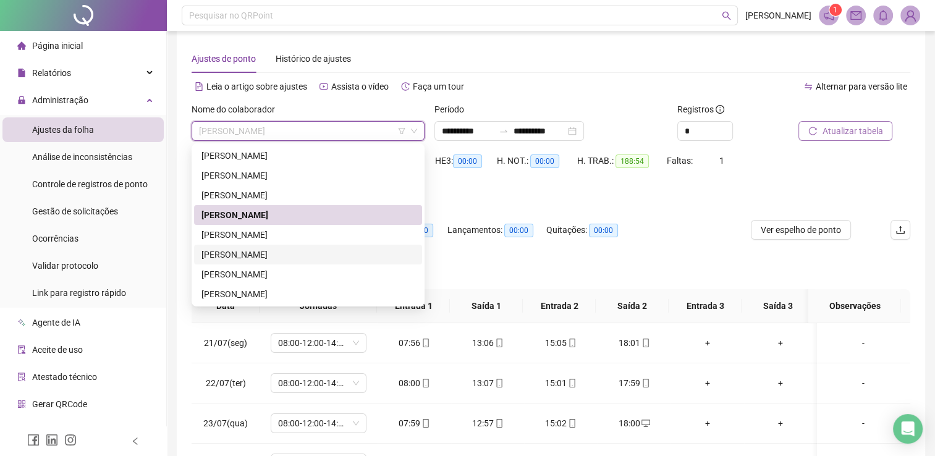
click at [265, 253] on div "[PERSON_NAME]" at bounding box center [307, 255] width 213 height 14
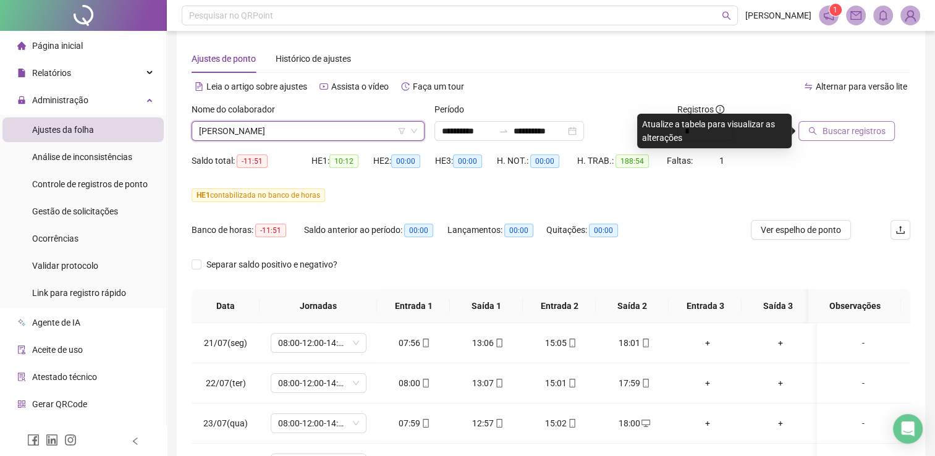
click at [866, 135] on span "Buscar registros" at bounding box center [853, 131] width 63 height 14
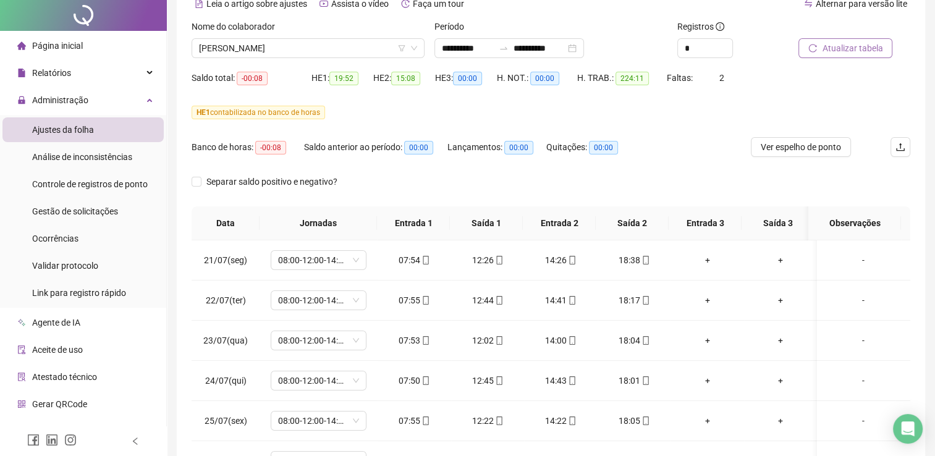
scroll to position [0, 0]
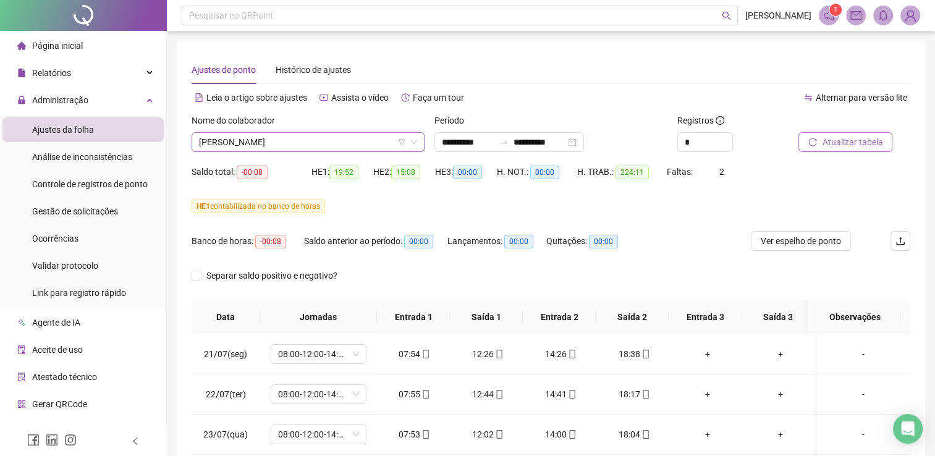
click at [323, 143] on span "[PERSON_NAME]" at bounding box center [308, 142] width 218 height 19
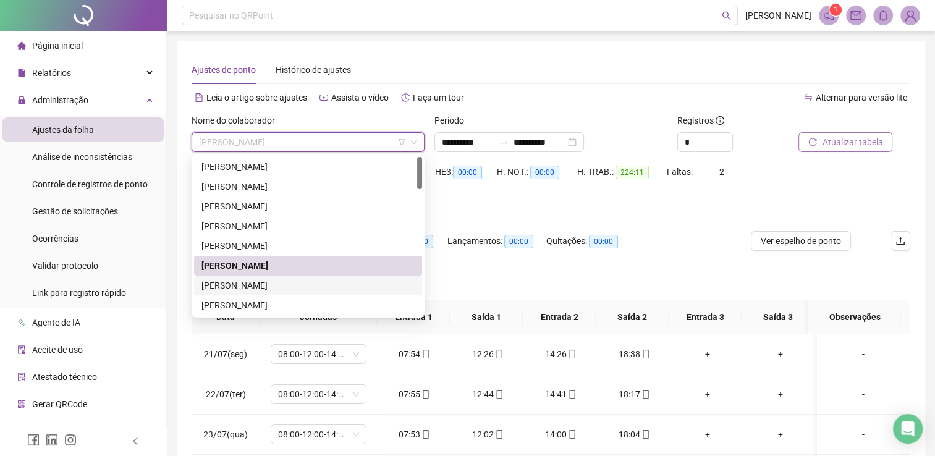
click at [284, 284] on div "[PERSON_NAME]" at bounding box center [307, 286] width 213 height 14
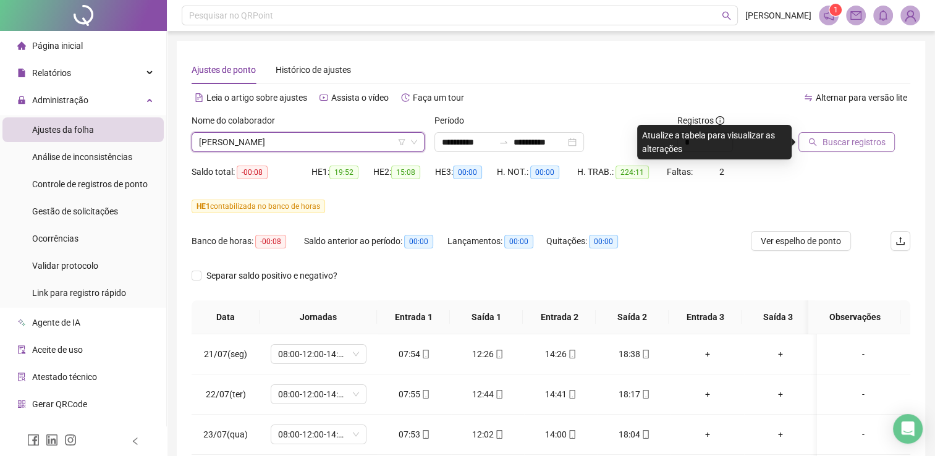
click at [864, 146] on span "Buscar registros" at bounding box center [853, 142] width 63 height 14
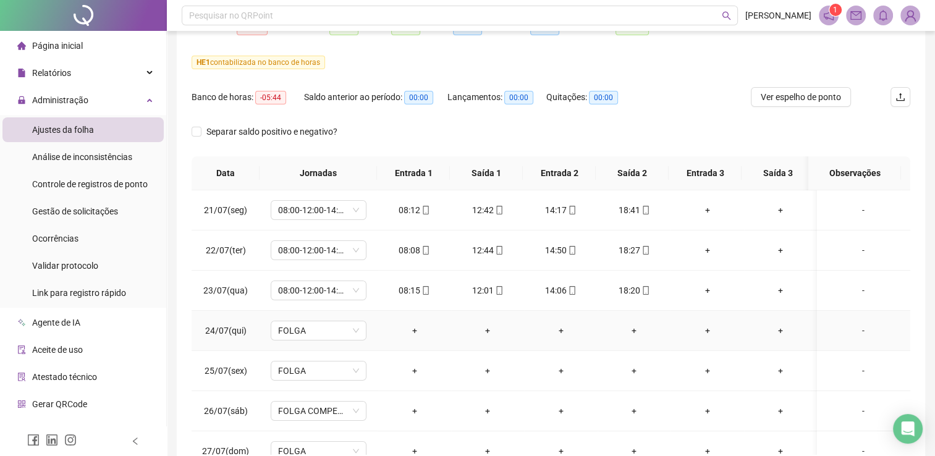
scroll to position [86, 0]
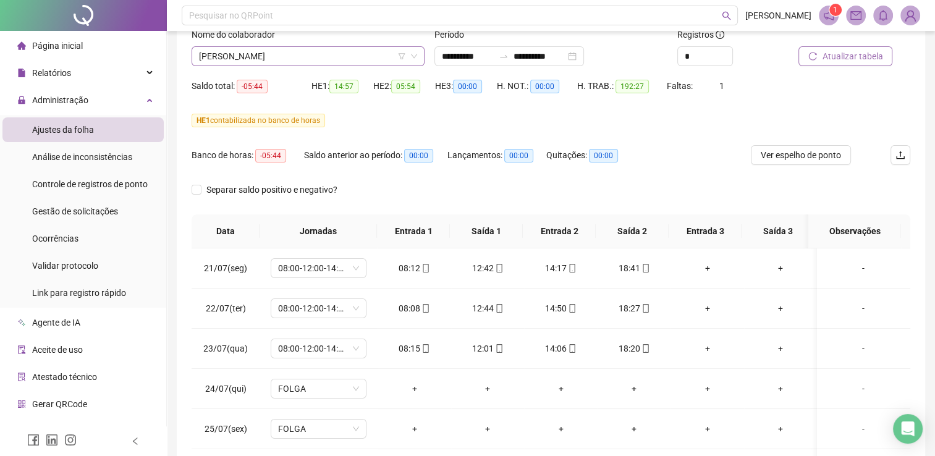
click at [299, 57] on span "[PERSON_NAME]" at bounding box center [308, 56] width 218 height 19
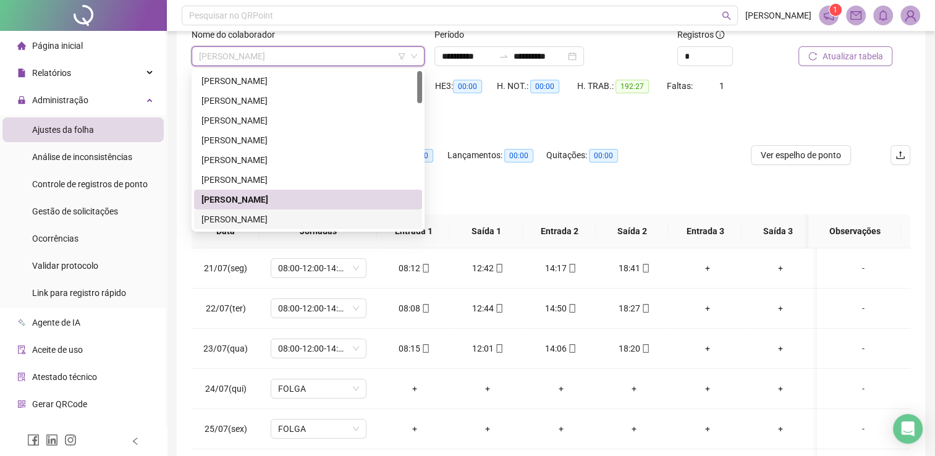
click at [282, 219] on div "[PERSON_NAME]" at bounding box center [307, 220] width 213 height 14
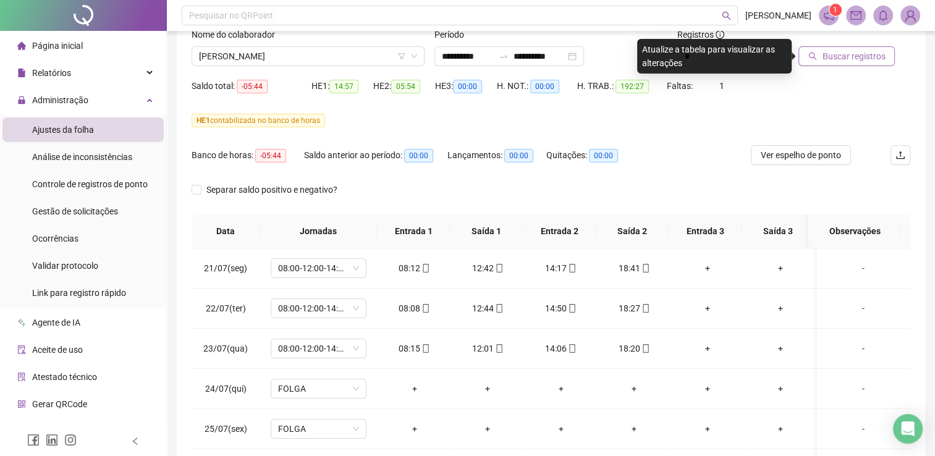
click at [859, 58] on span "Buscar registros" at bounding box center [853, 56] width 63 height 14
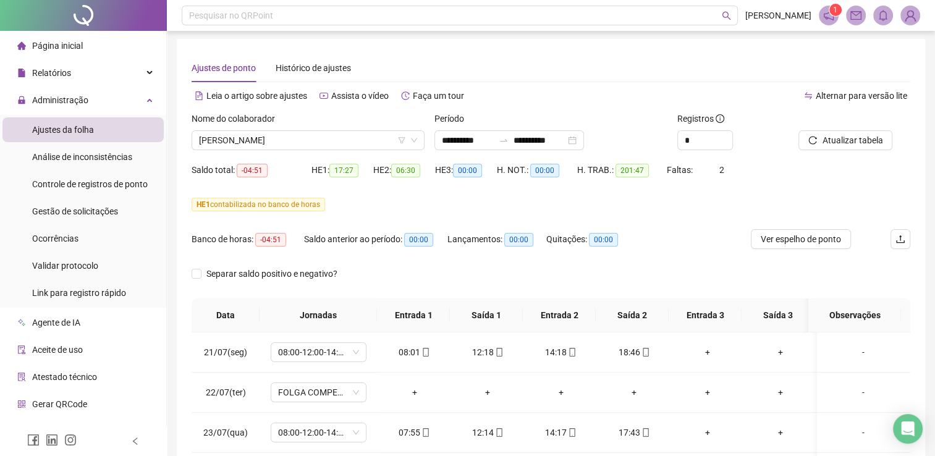
scroll to position [0, 0]
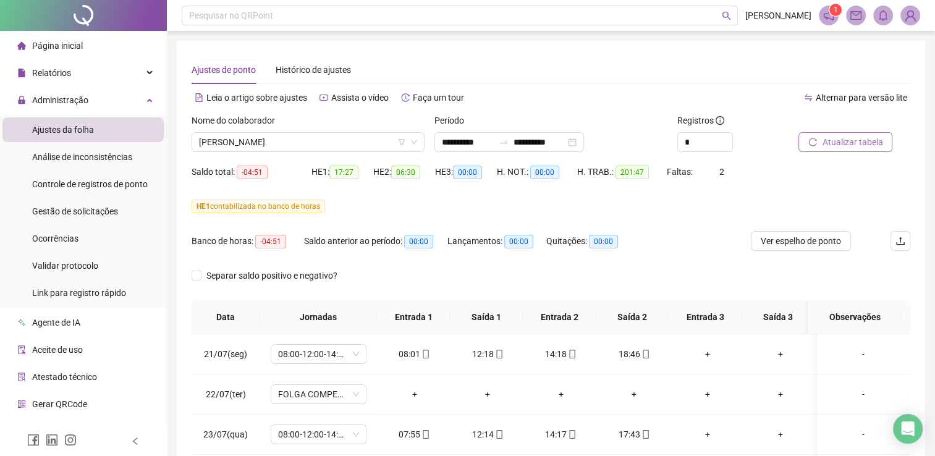
click at [861, 143] on span "Atualizar tabela" at bounding box center [852, 142] width 61 height 14
click at [858, 145] on span "Atualizar tabela" at bounding box center [852, 142] width 61 height 14
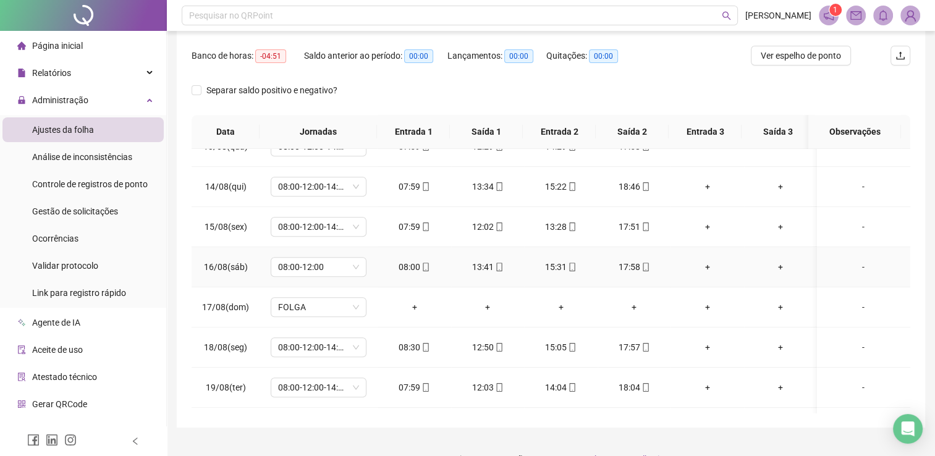
scroll to position [1017, 0]
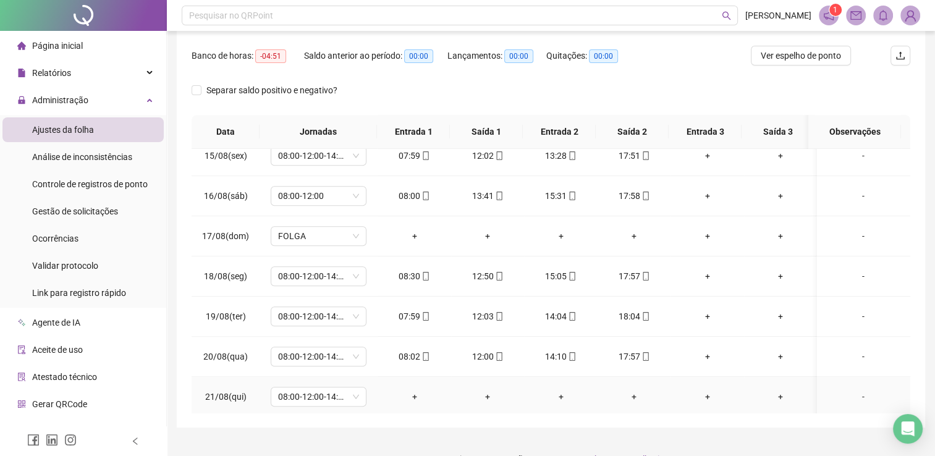
click at [854, 393] on div "-" at bounding box center [863, 397] width 73 height 14
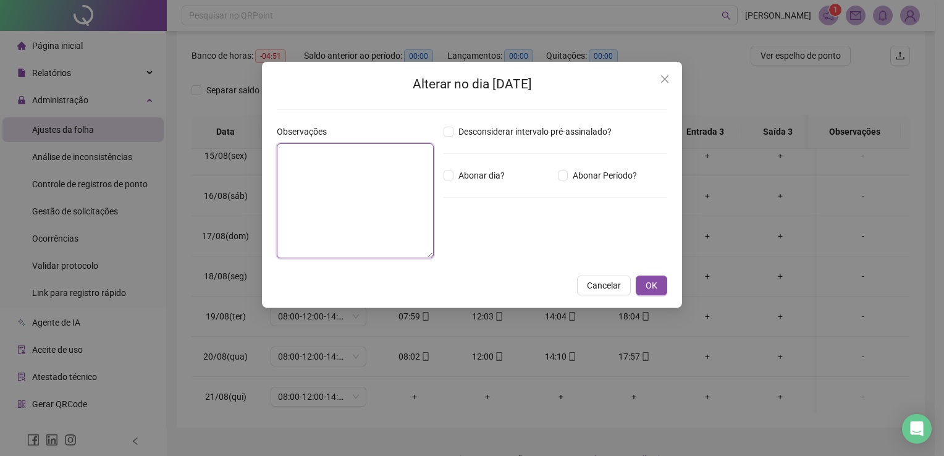
click at [373, 167] on textarea at bounding box center [355, 200] width 157 height 115
type textarea "**********"
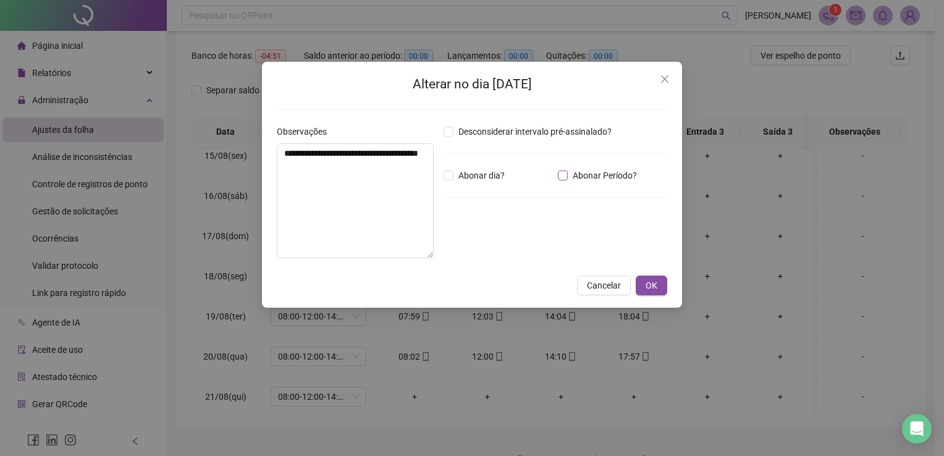
click at [568, 172] on span "Abonar Período?" at bounding box center [605, 176] width 74 height 14
click at [659, 288] on button "OK" at bounding box center [652, 286] width 32 height 20
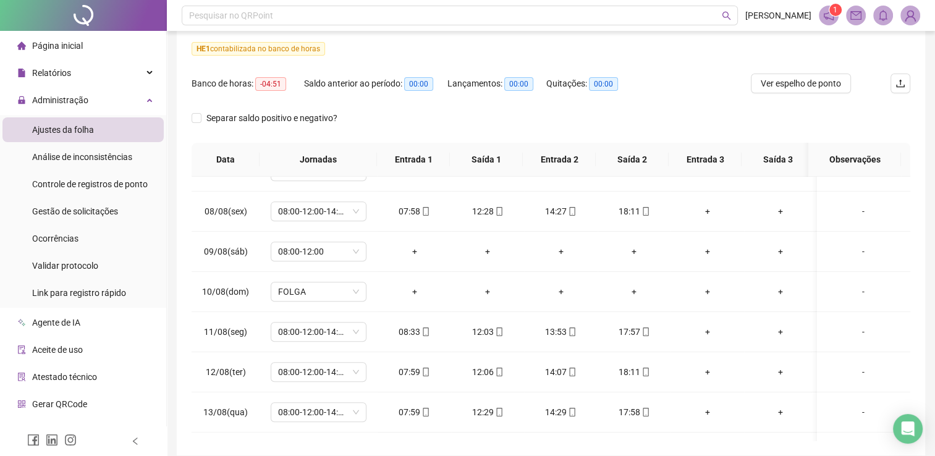
scroll to position [86, 0]
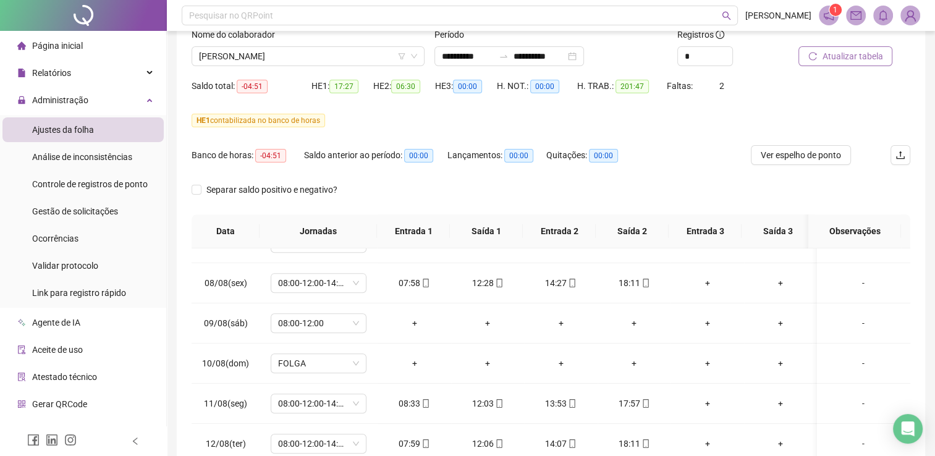
click at [858, 62] on span "Atualizar tabela" at bounding box center [852, 56] width 61 height 14
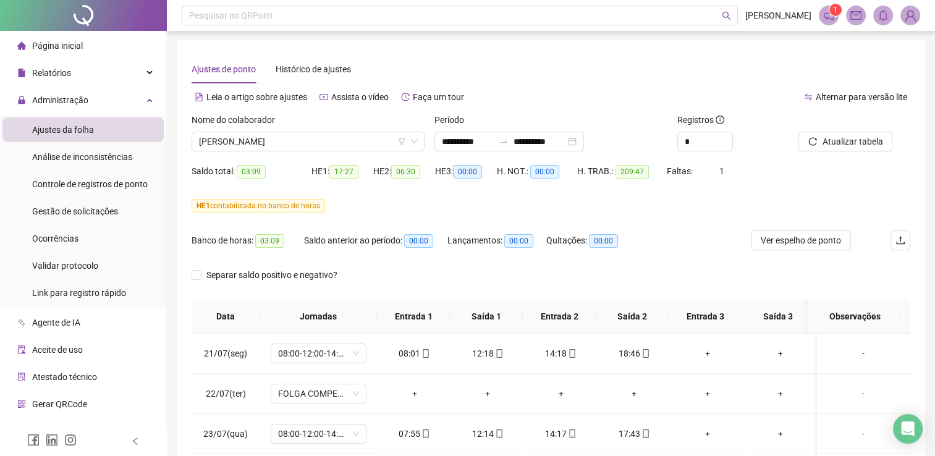
scroll to position [0, 0]
click at [290, 145] on span "[PERSON_NAME]" at bounding box center [308, 142] width 218 height 19
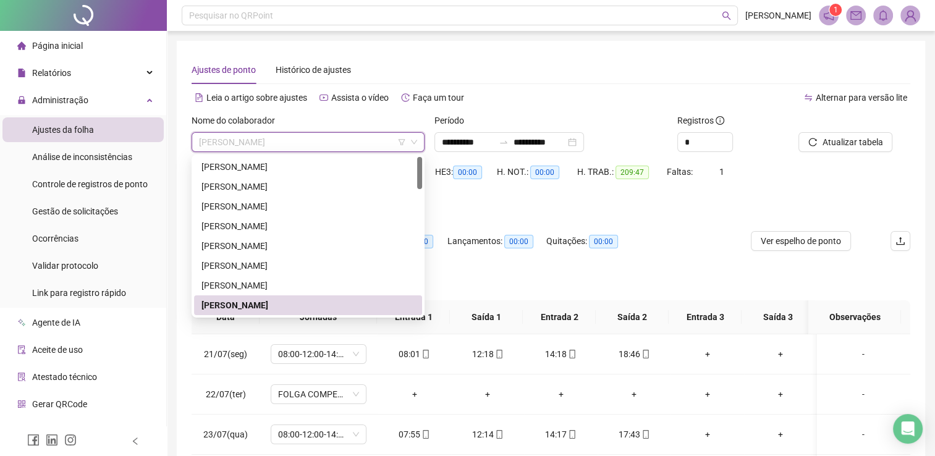
scroll to position [62, 0]
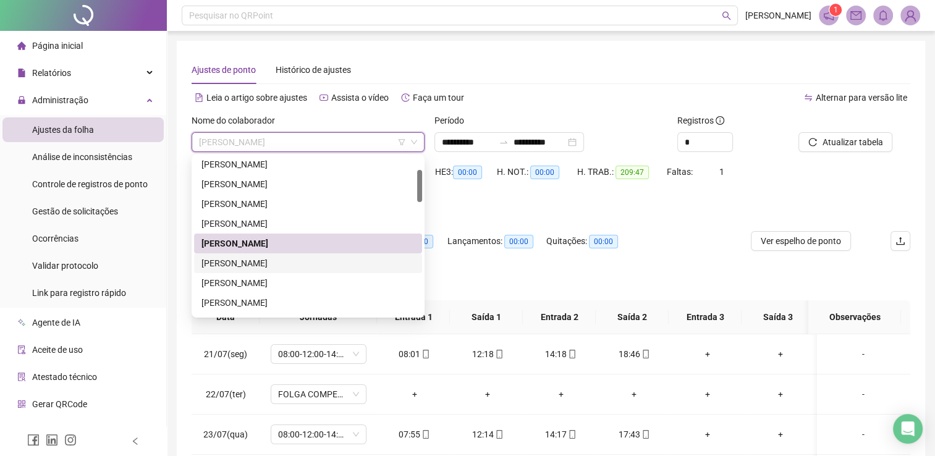
click at [262, 263] on div "[PERSON_NAME]" at bounding box center [307, 263] width 213 height 14
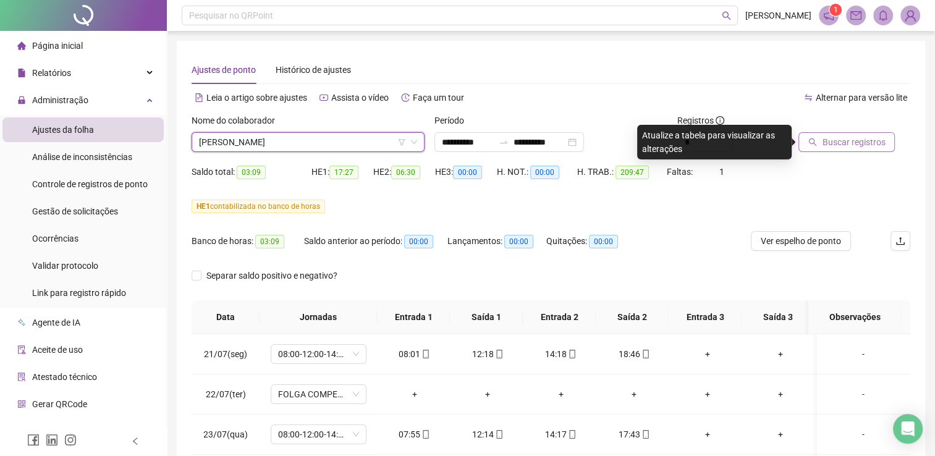
click at [861, 145] on span "Buscar registros" at bounding box center [853, 142] width 63 height 14
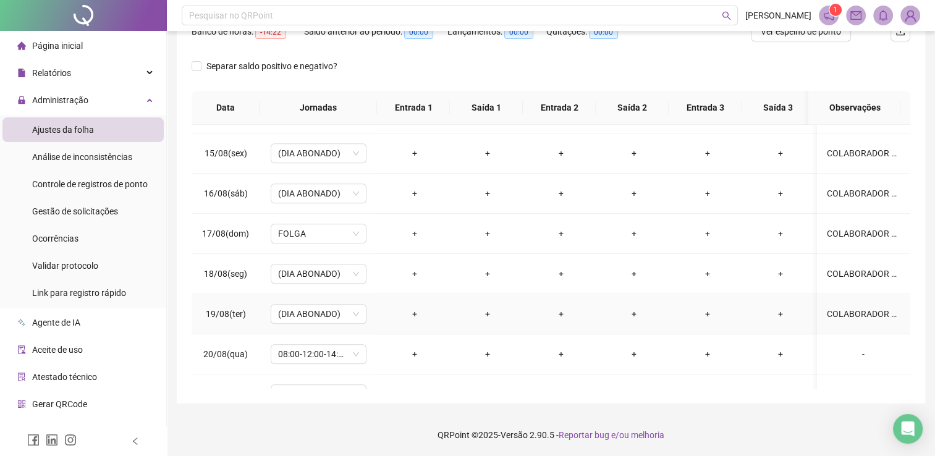
scroll to position [1017, 0]
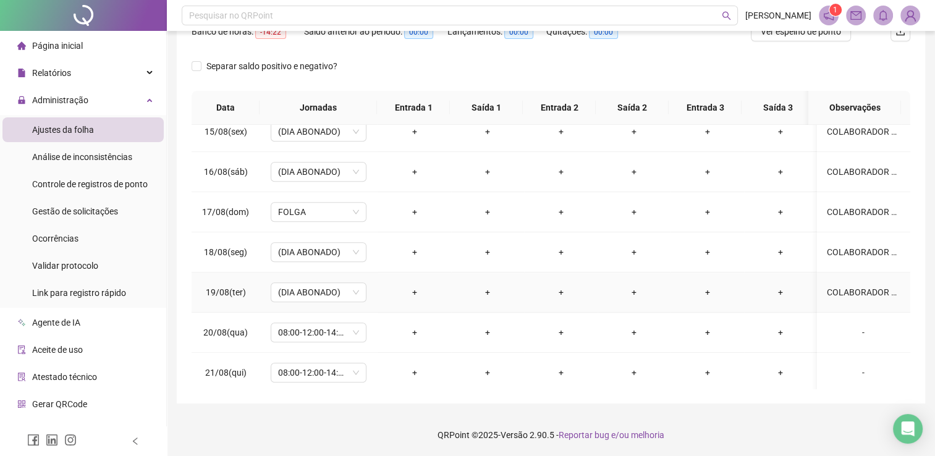
click at [854, 286] on div "COLABORADOR APRESENTOU ATESTADO DE 7 DIAS" at bounding box center [863, 292] width 73 height 14
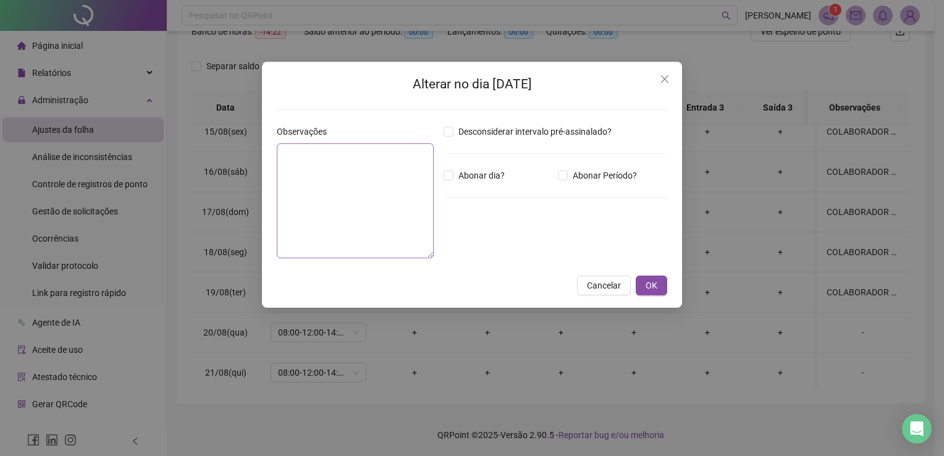
type textarea "**********"
drag, startPoint x: 284, startPoint y: 153, endPoint x: 370, endPoint y: 169, distance: 87.5
click at [370, 169] on textarea "**********" at bounding box center [355, 200] width 157 height 115
click at [667, 82] on icon "close" at bounding box center [665, 79] width 10 height 10
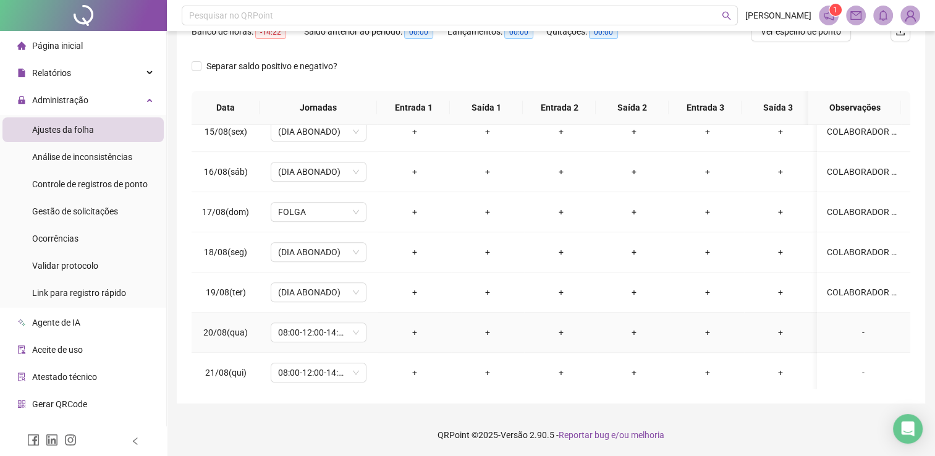
click at [854, 329] on div "-" at bounding box center [863, 333] width 73 height 14
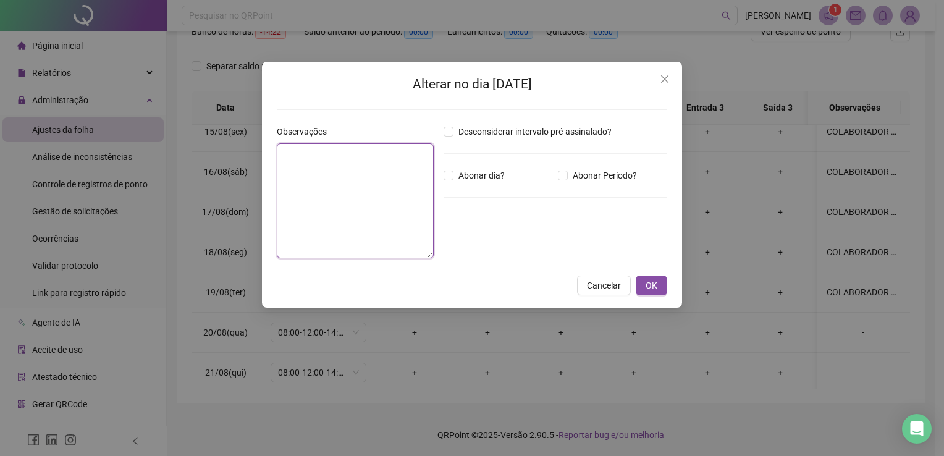
click at [362, 176] on textarea at bounding box center [355, 200] width 157 height 115
paste textarea "**********"
type textarea "**********"
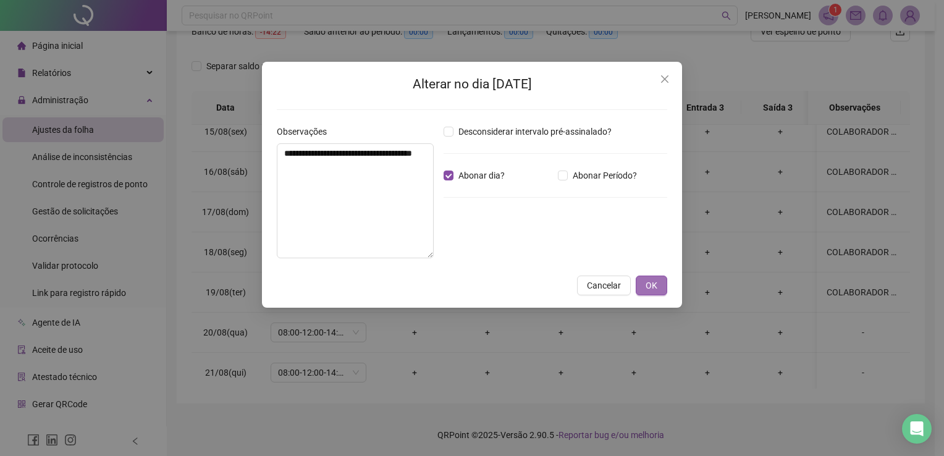
click at [656, 288] on span "OK" at bounding box center [652, 286] width 12 height 14
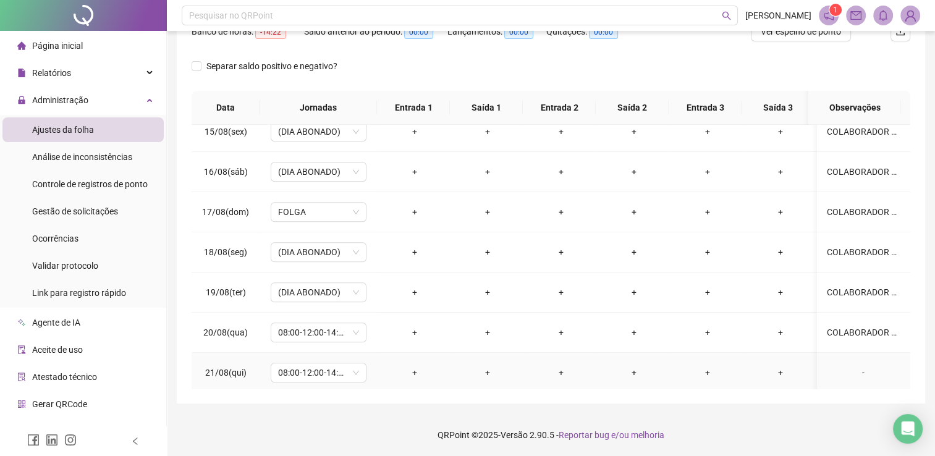
click at [853, 367] on div "-" at bounding box center [863, 373] width 73 height 14
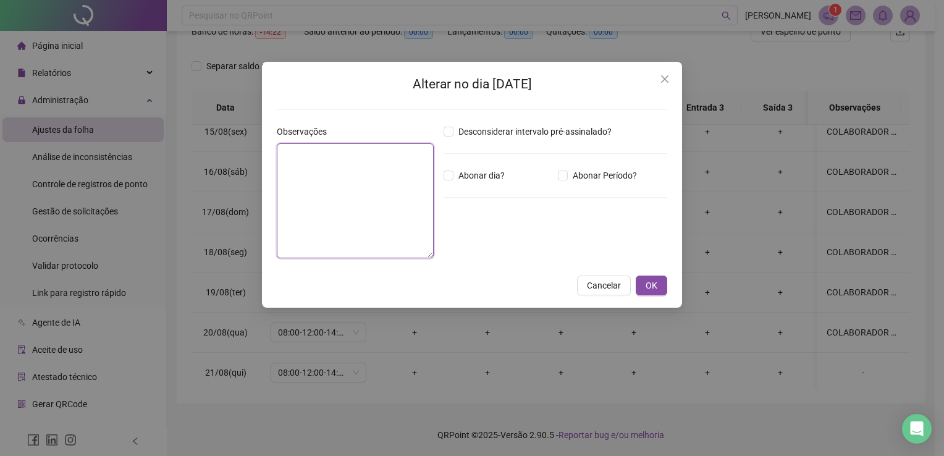
click at [377, 177] on textarea at bounding box center [355, 200] width 157 height 115
paste textarea "**********"
type textarea "**********"
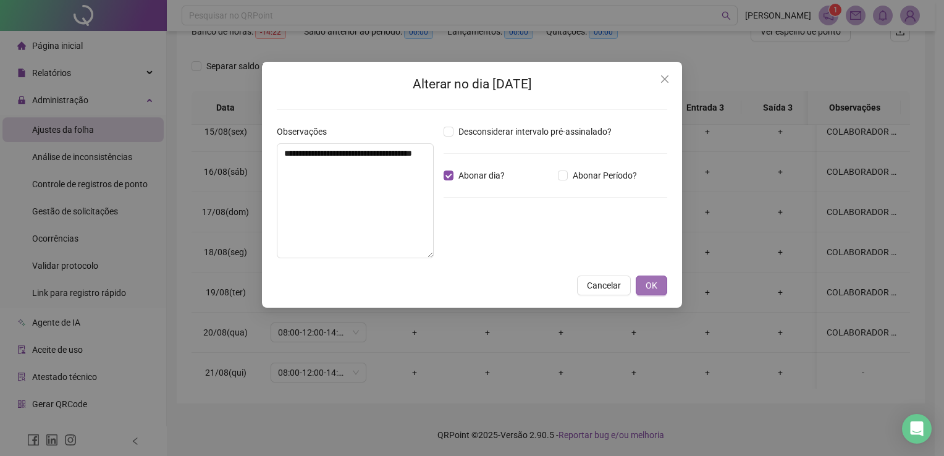
click at [654, 287] on span "OK" at bounding box center [652, 286] width 12 height 14
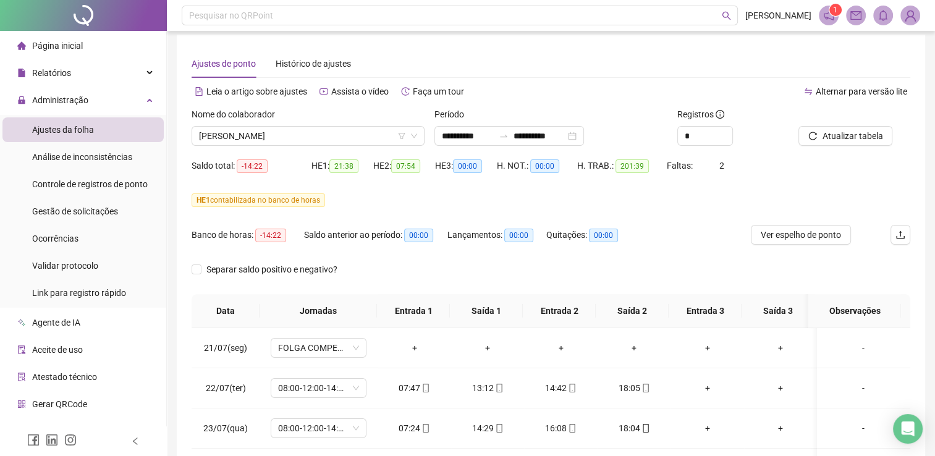
scroll to position [0, 0]
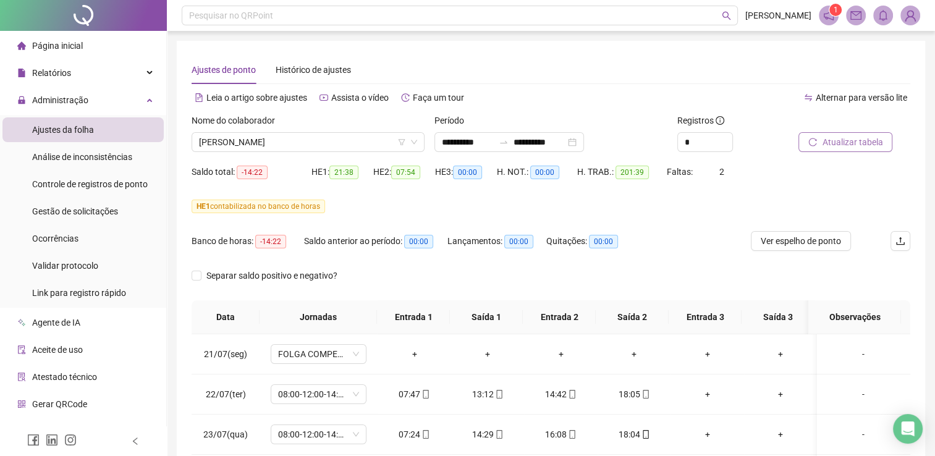
click at [858, 142] on span "Atualizar tabela" at bounding box center [852, 142] width 61 height 14
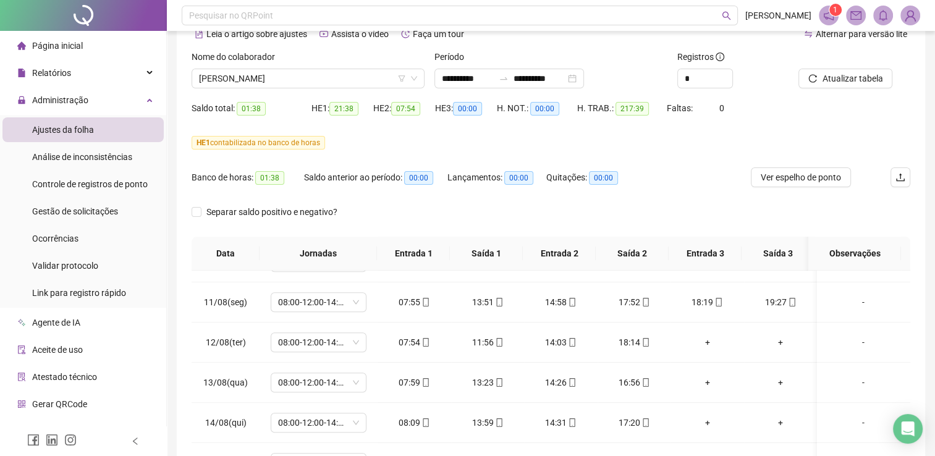
scroll to position [62, 0]
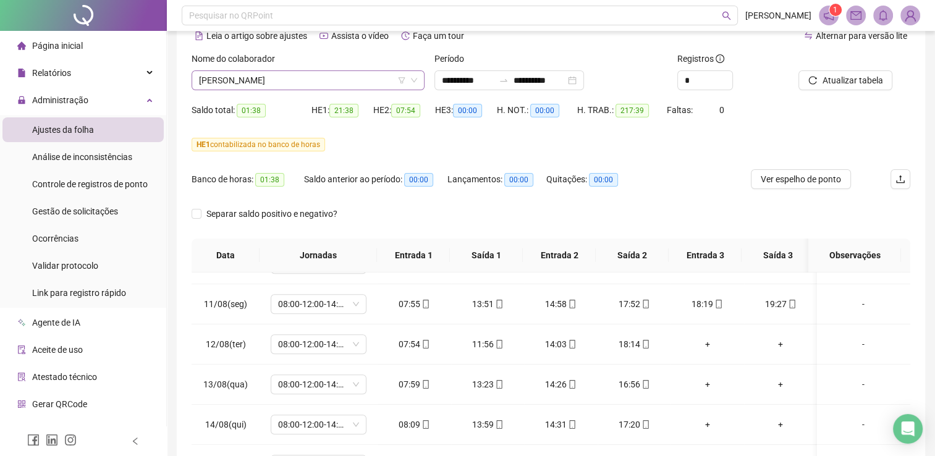
click at [289, 81] on span "[PERSON_NAME]" at bounding box center [308, 80] width 218 height 19
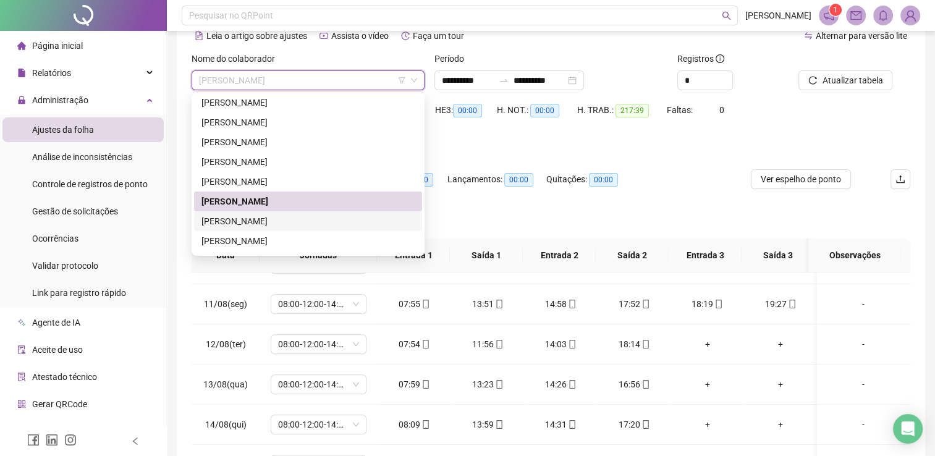
scroll to position [185, 0]
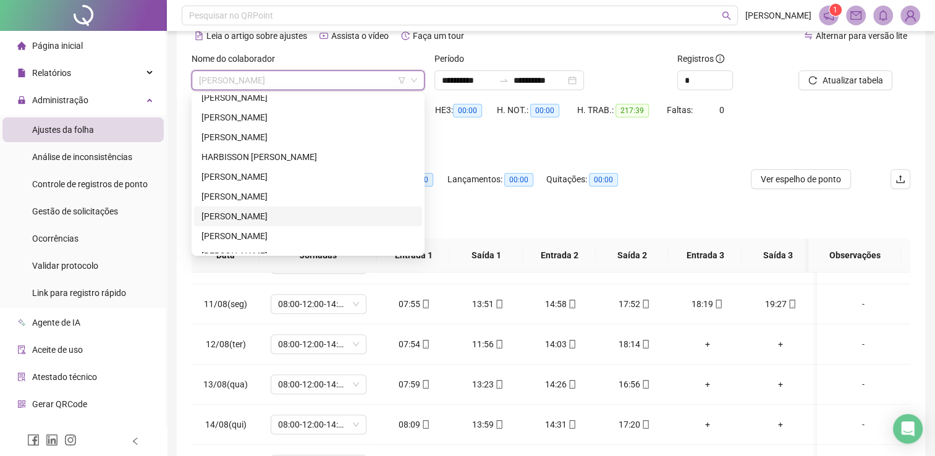
click at [257, 215] on div "[PERSON_NAME]" at bounding box center [307, 216] width 213 height 14
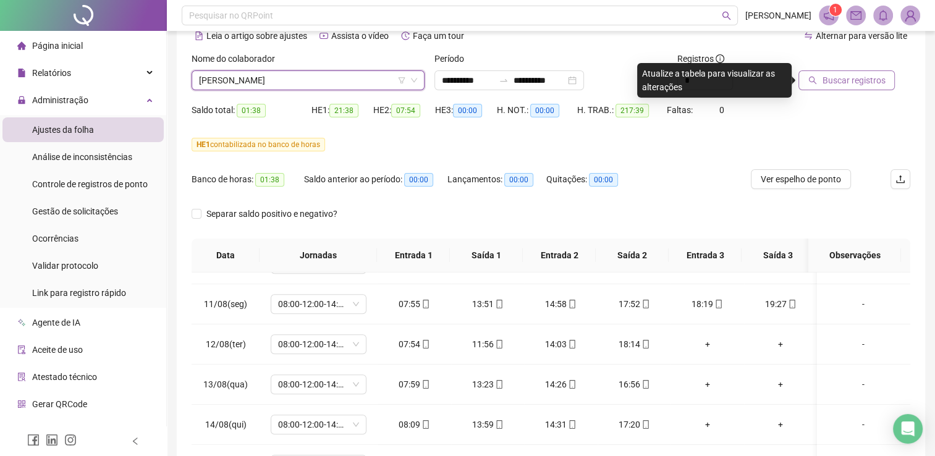
click at [851, 82] on span "Buscar registros" at bounding box center [853, 81] width 63 height 14
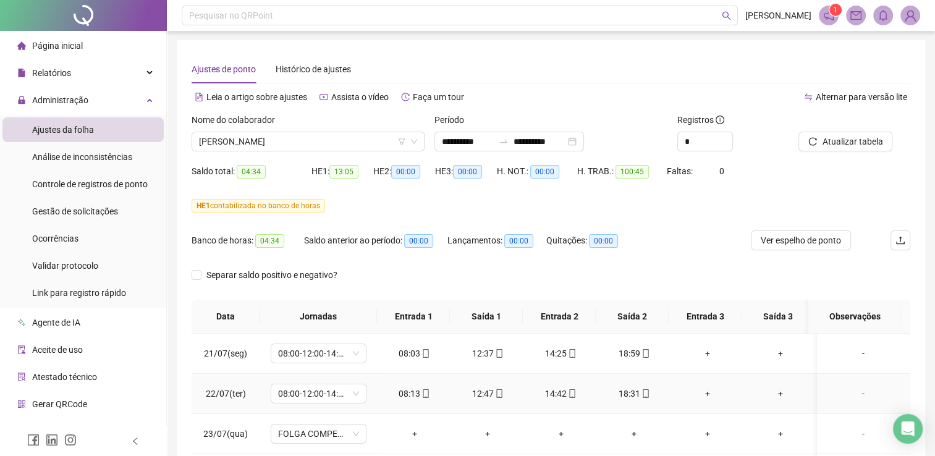
scroll to position [0, 0]
click at [303, 139] on span "[PERSON_NAME]" at bounding box center [308, 142] width 218 height 19
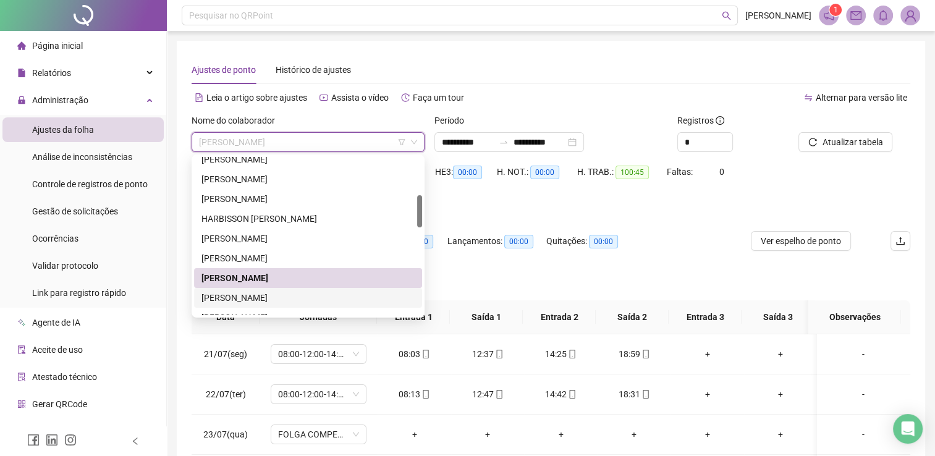
click at [262, 297] on div "[PERSON_NAME]" at bounding box center [307, 298] width 213 height 14
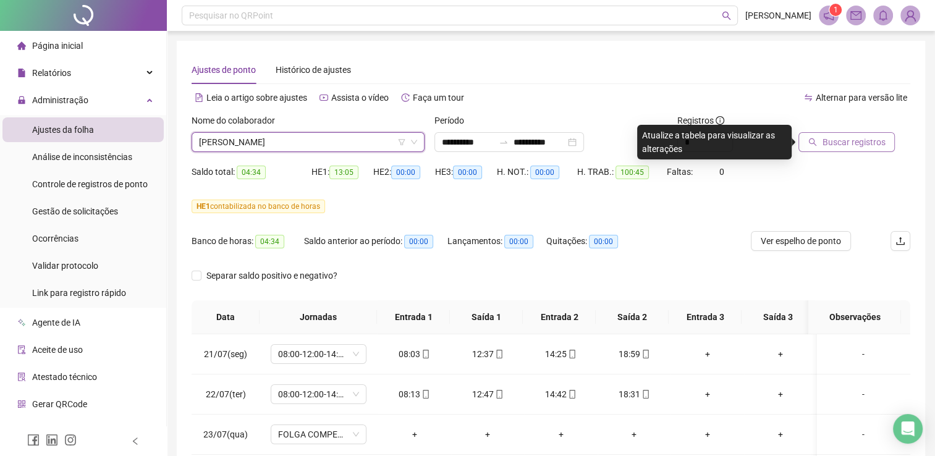
click at [877, 145] on span "Buscar registros" at bounding box center [853, 142] width 63 height 14
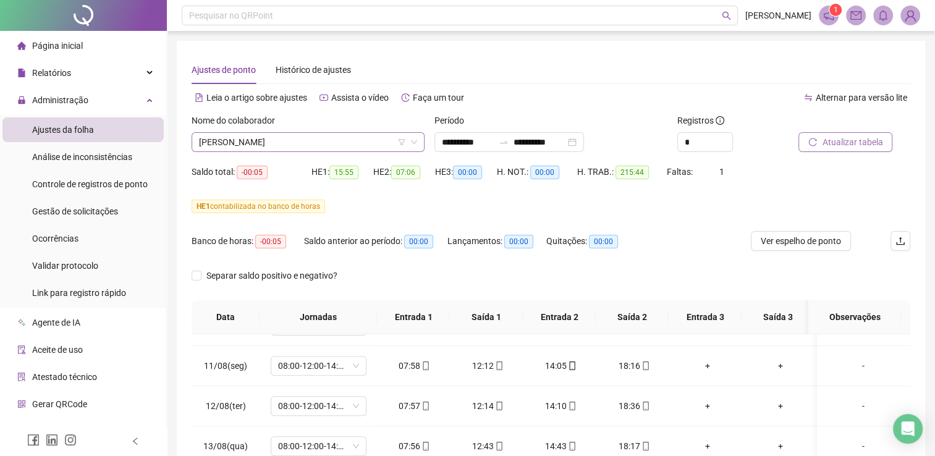
click at [311, 143] on span "[PERSON_NAME]" at bounding box center [308, 142] width 218 height 19
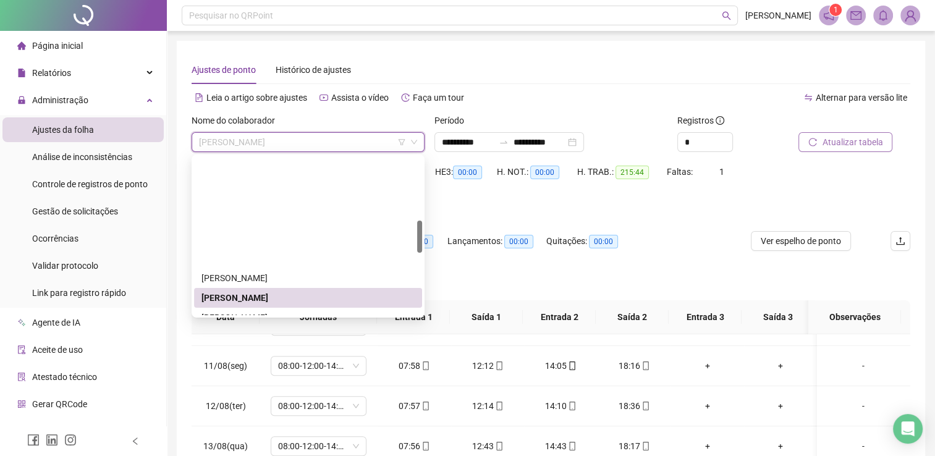
scroll to position [309, 0]
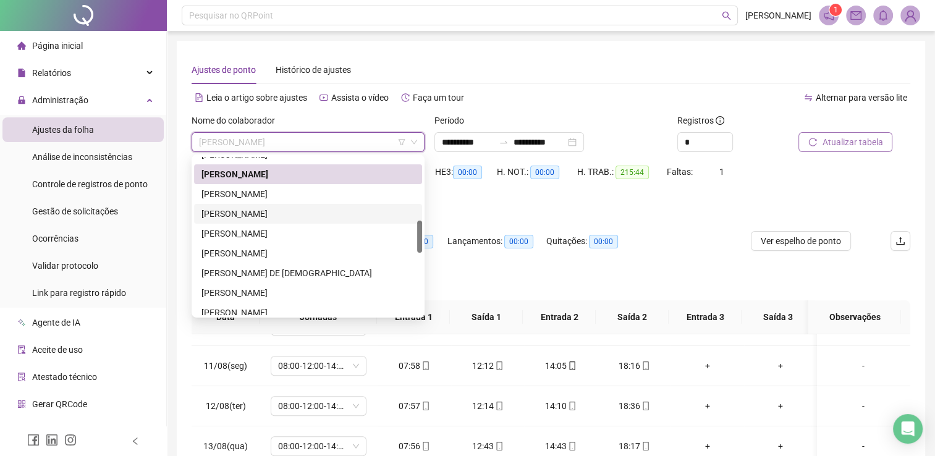
click at [275, 214] on div "[PERSON_NAME]" at bounding box center [307, 214] width 213 height 14
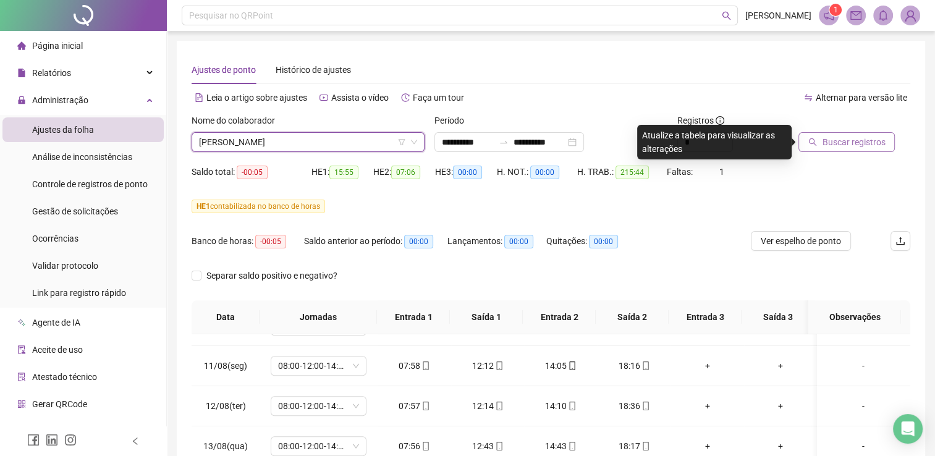
click at [858, 145] on span "Buscar registros" at bounding box center [853, 142] width 63 height 14
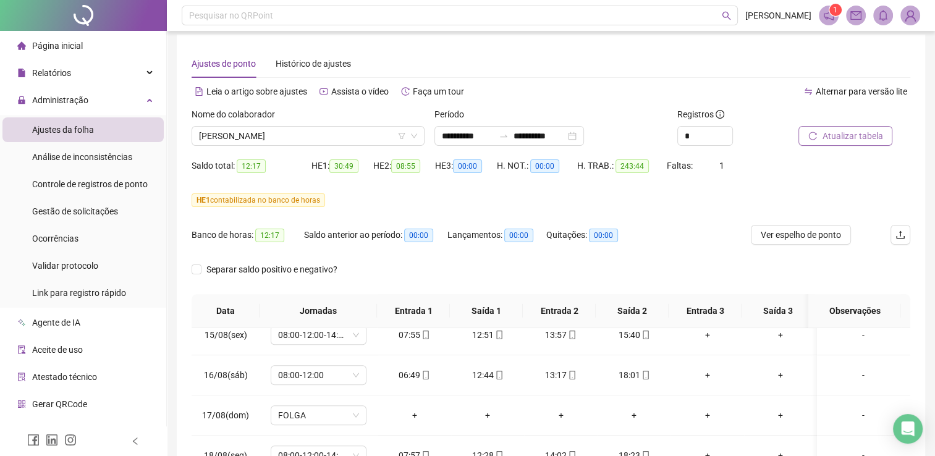
scroll to position [3, 0]
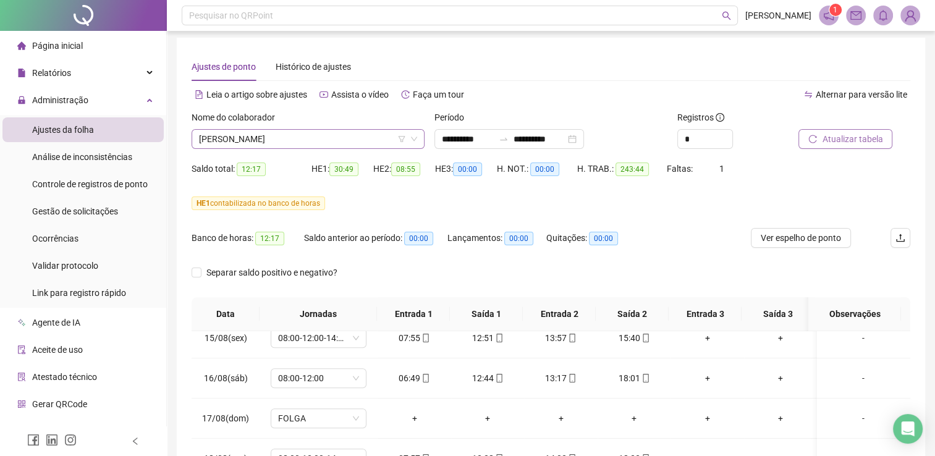
click at [304, 140] on span "[PERSON_NAME]" at bounding box center [308, 139] width 218 height 19
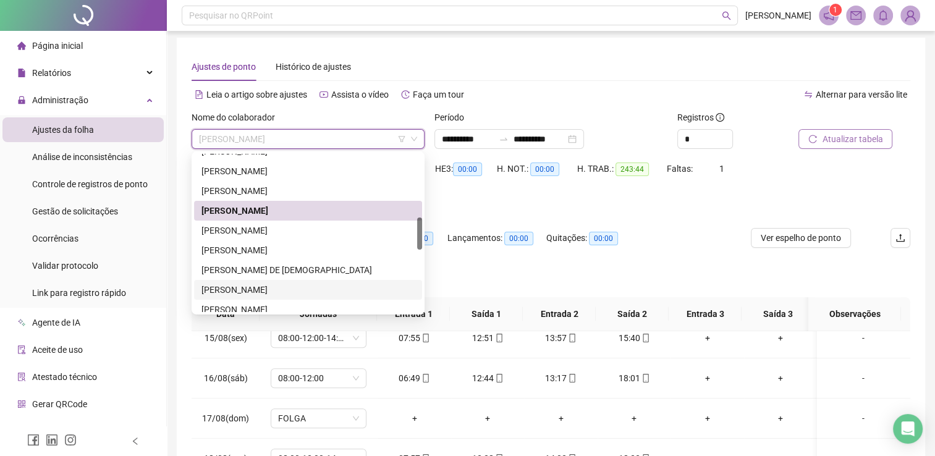
click at [259, 290] on div "[PERSON_NAME]" at bounding box center [307, 290] width 213 height 14
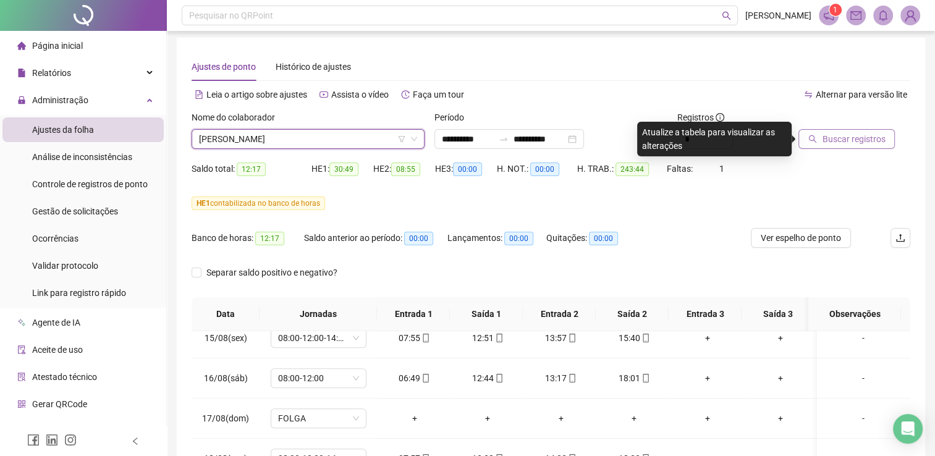
click at [860, 140] on span "Buscar registros" at bounding box center [853, 139] width 63 height 14
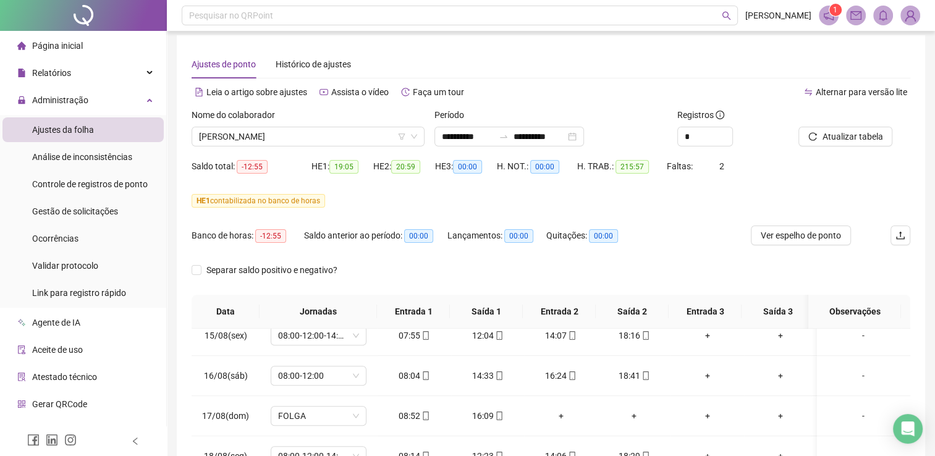
scroll to position [5, 0]
click at [330, 140] on span "[PERSON_NAME]" at bounding box center [308, 137] width 218 height 19
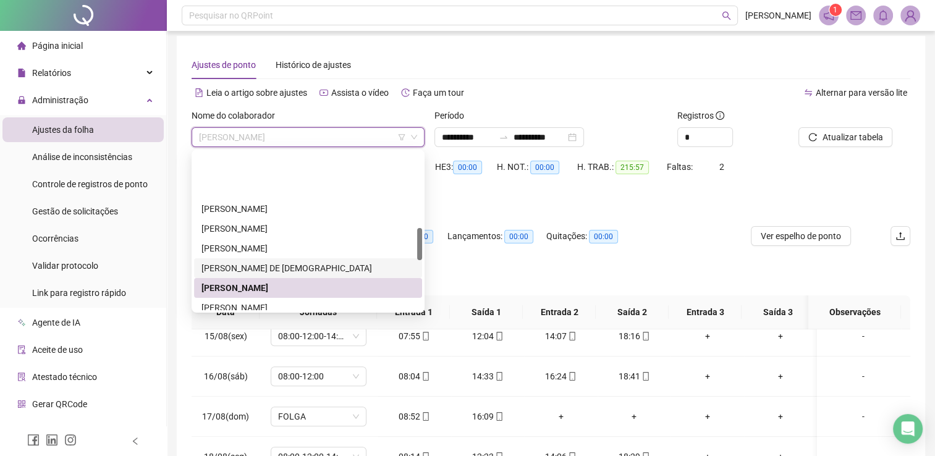
scroll to position [433, 0]
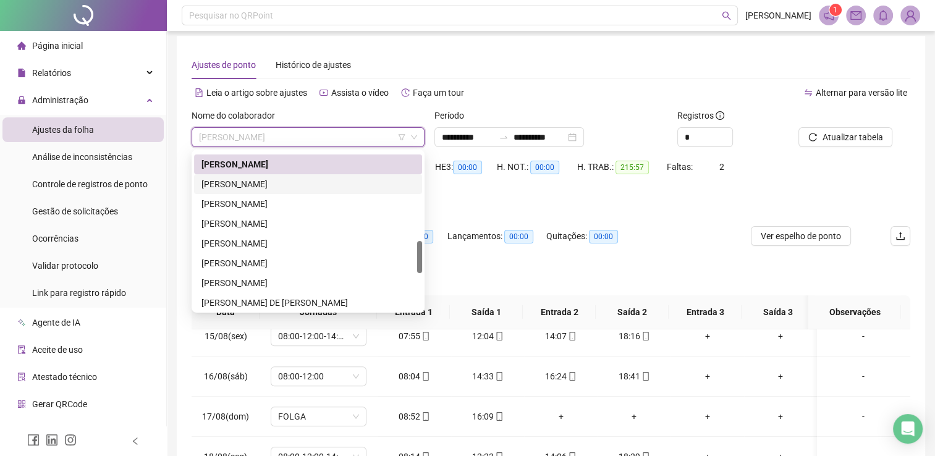
click at [285, 182] on div "[PERSON_NAME]" at bounding box center [307, 184] width 213 height 14
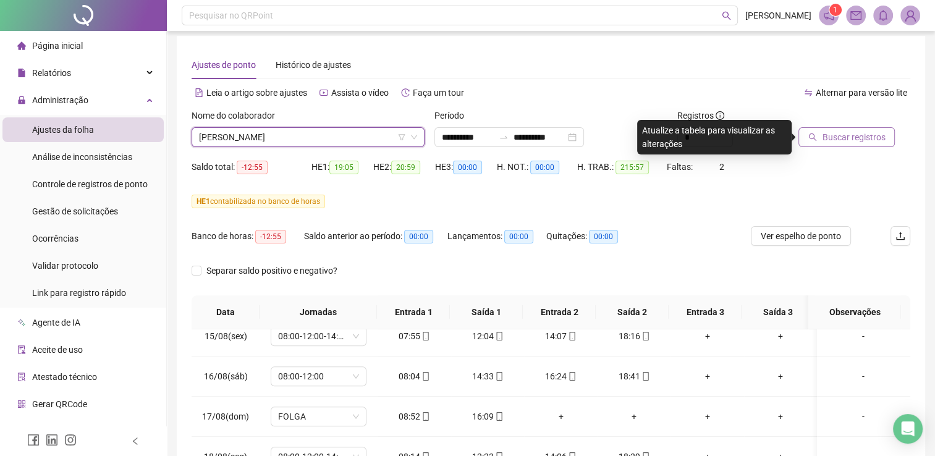
click at [850, 137] on span "Buscar registros" at bounding box center [853, 137] width 63 height 14
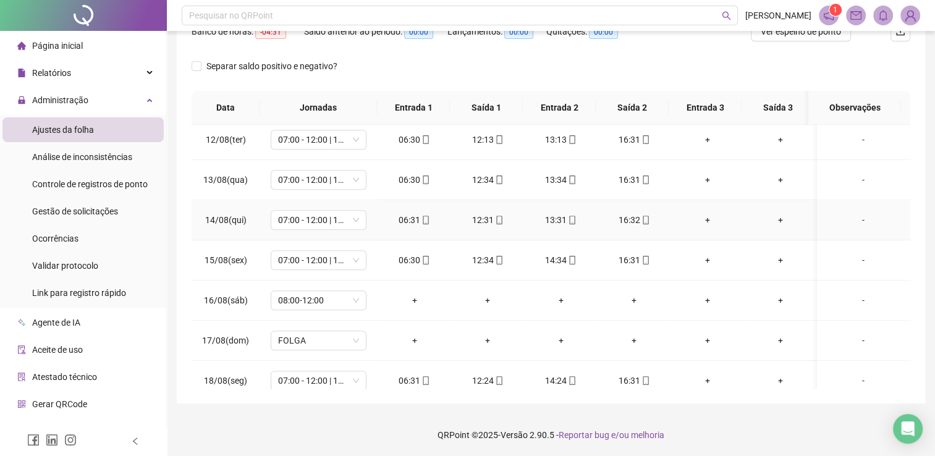
scroll to position [927, 0]
click at [356, 259] on span "08:00-12:00" at bounding box center [318, 262] width 81 height 19
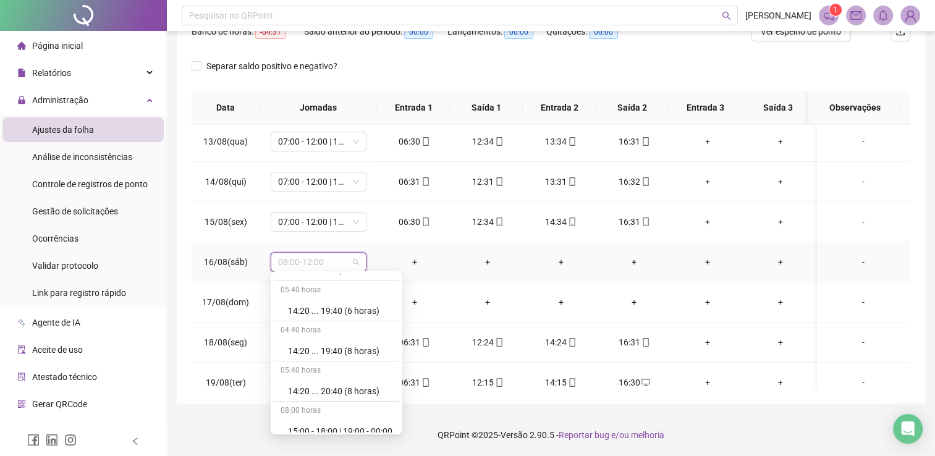
scroll to position [7328, 0]
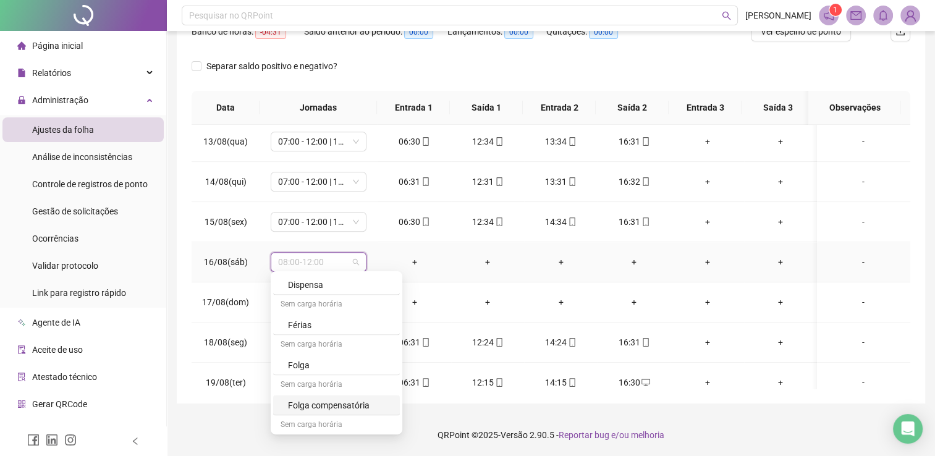
click at [343, 398] on div "Folga compensatória" at bounding box center [340, 405] width 104 height 14
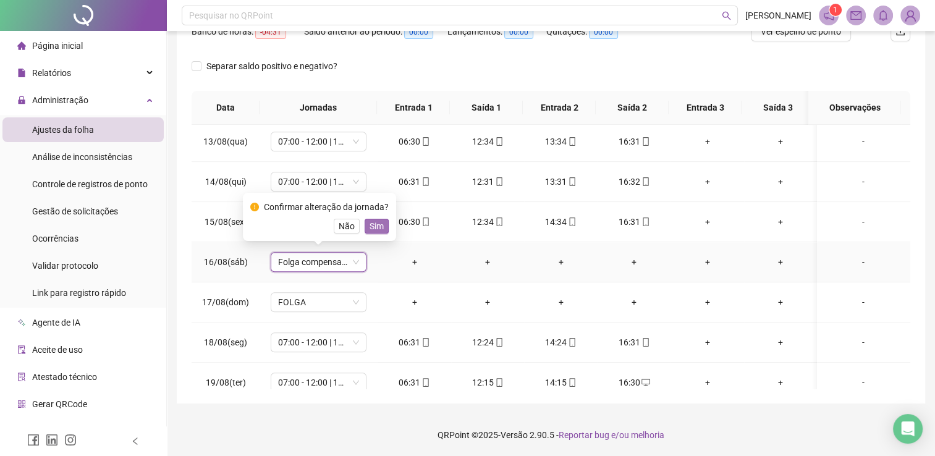
click at [376, 226] on span "Sim" at bounding box center [376, 226] width 14 height 14
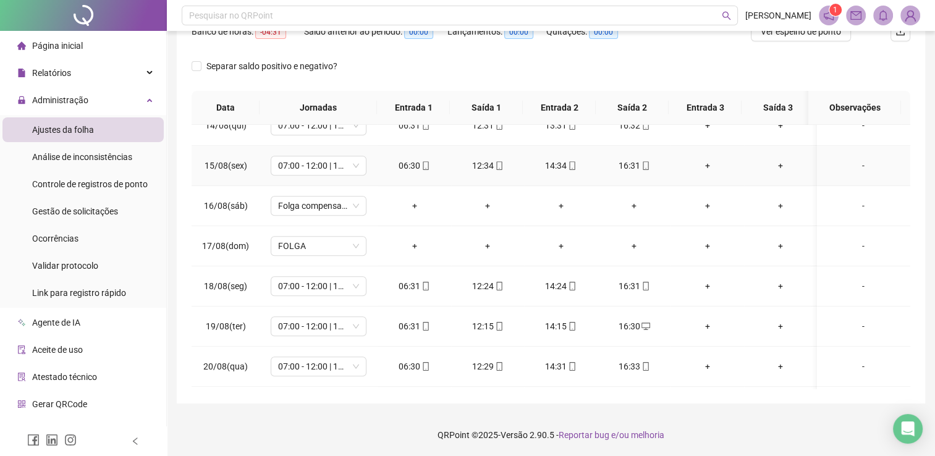
scroll to position [1026, 0]
